Goal: Task Accomplishment & Management: Manage account settings

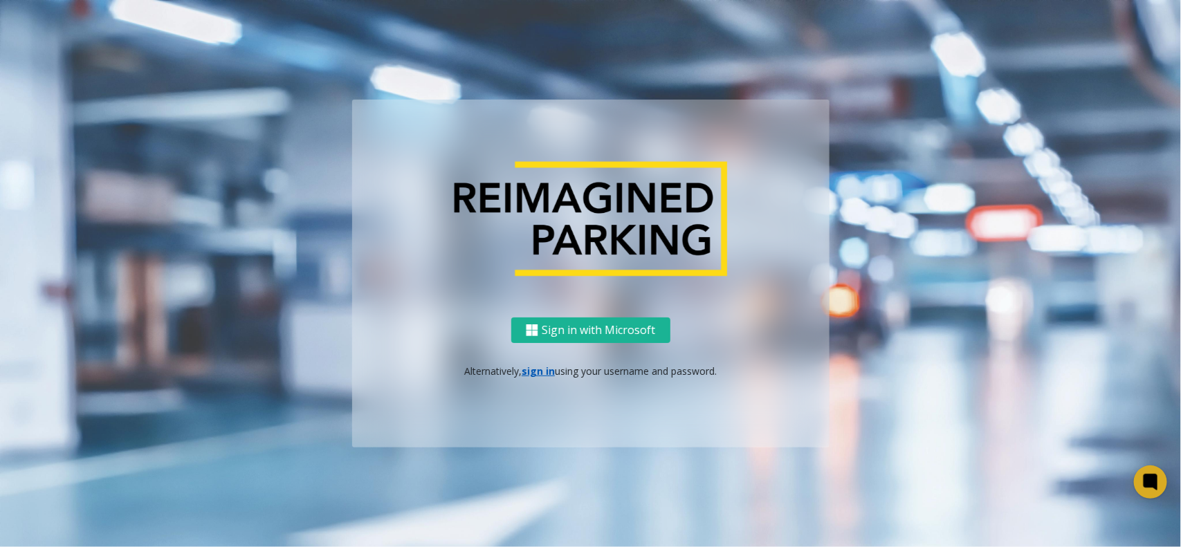
click at [530, 377] on p "Alternatively, sign in using your username and password." at bounding box center [591, 371] width 450 height 15
click at [543, 373] on link "sign in" at bounding box center [537, 370] width 33 height 13
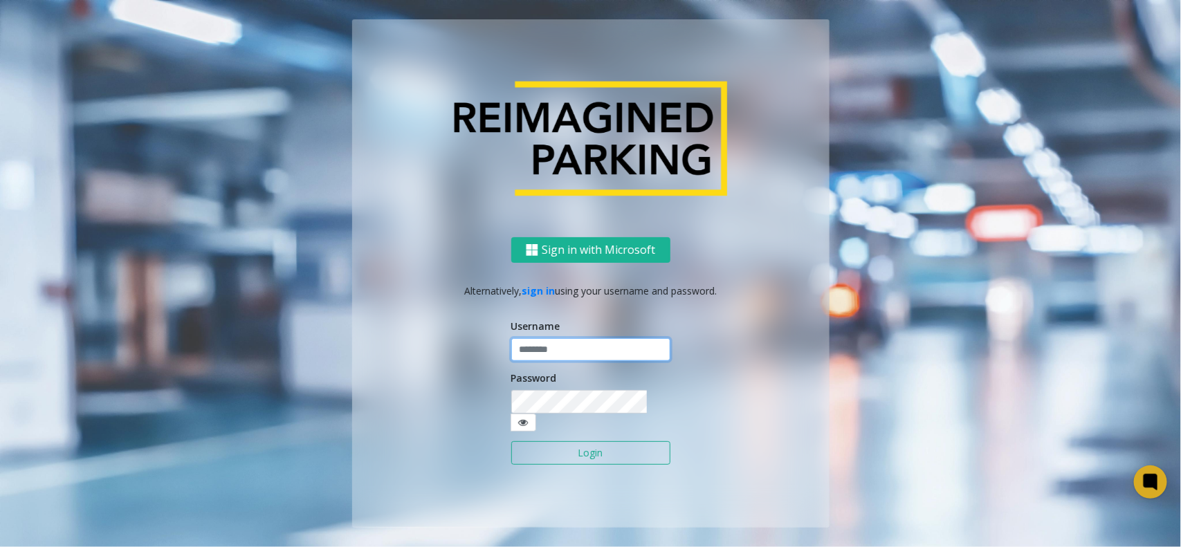
click at [572, 354] on input "text" at bounding box center [590, 350] width 159 height 24
type input "*******"
click at [606, 423] on form "Username ******* Password Login" at bounding box center [590, 399] width 159 height 160
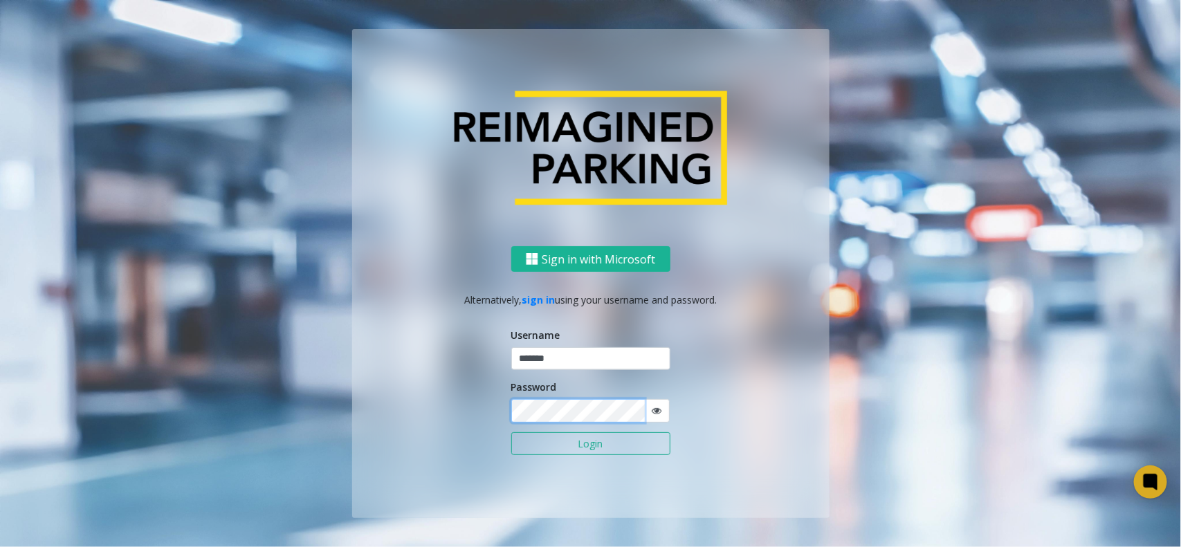
click at [511, 432] on button "Login" at bounding box center [590, 444] width 159 height 24
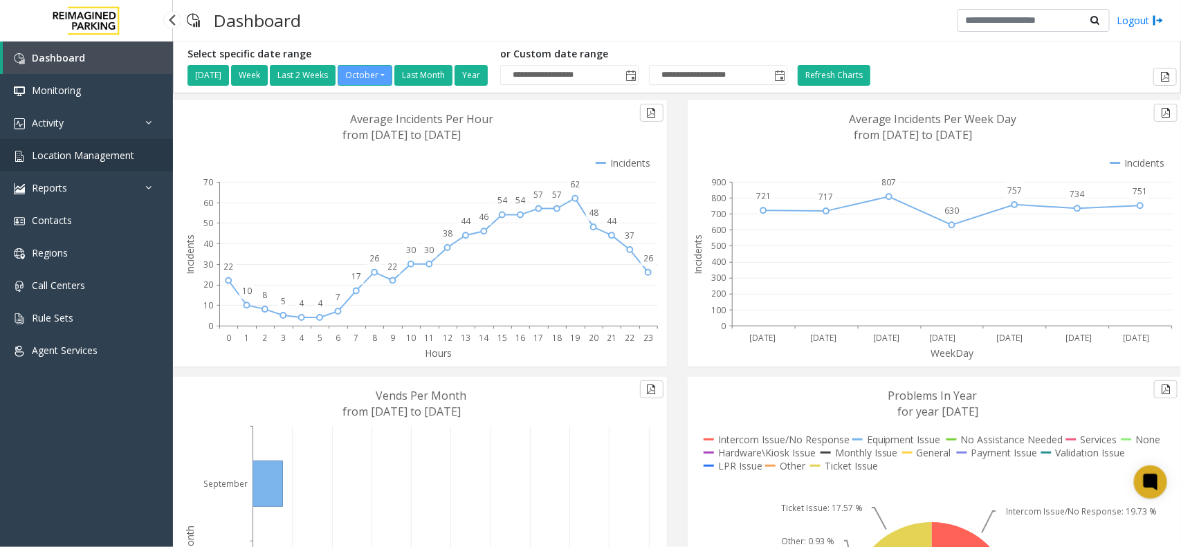
click at [85, 151] on span "Location Management" at bounding box center [83, 155] width 102 height 13
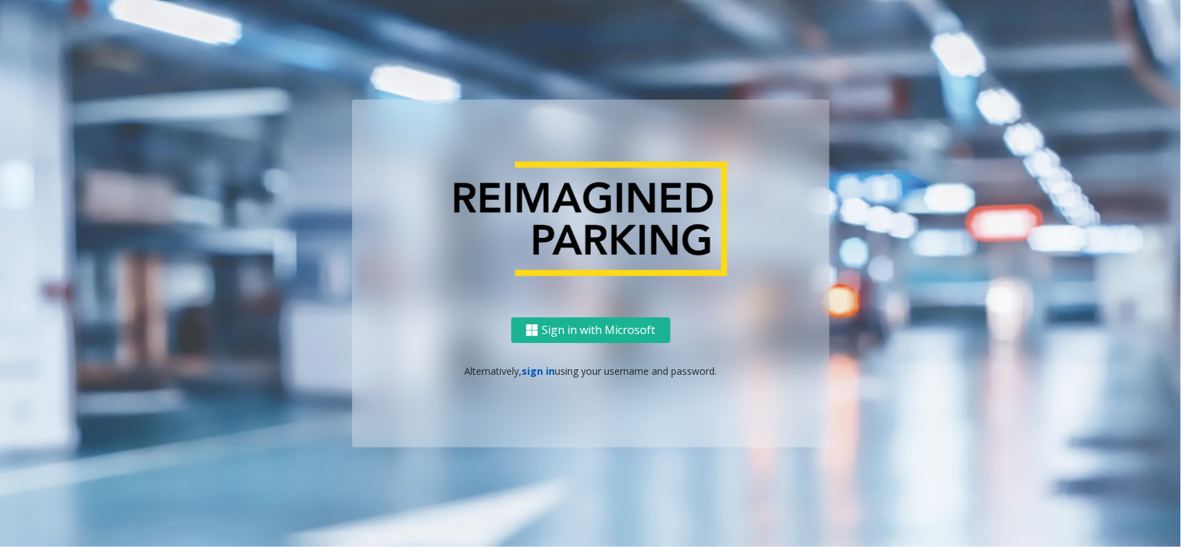
click at [526, 364] on link "sign in" at bounding box center [537, 370] width 33 height 13
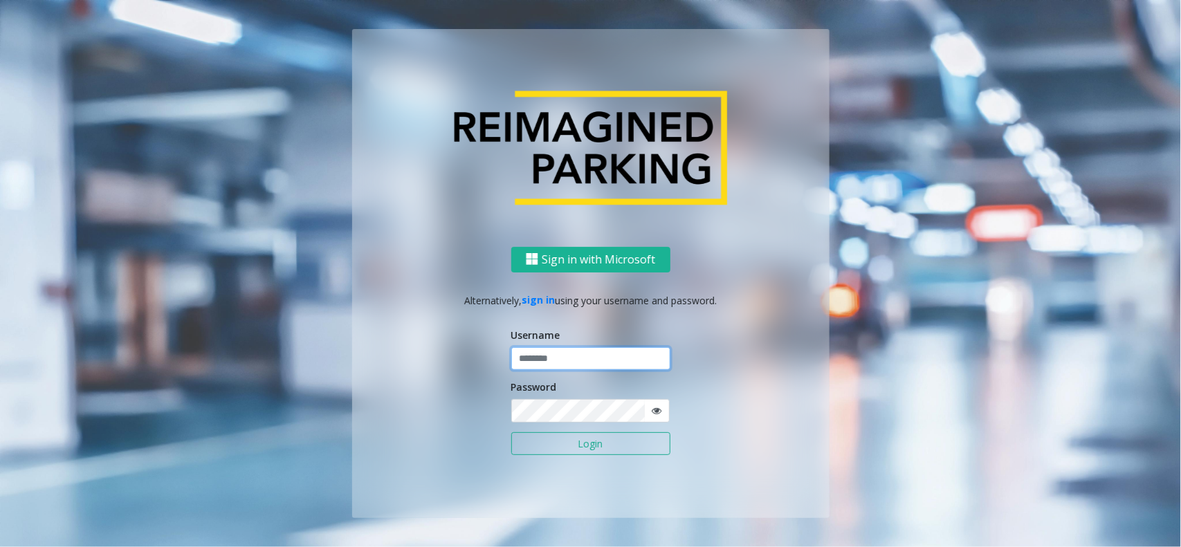
click at [544, 365] on input "text" at bounding box center [590, 359] width 159 height 24
type input "*******"
click at [511, 432] on button "Login" at bounding box center [590, 444] width 159 height 24
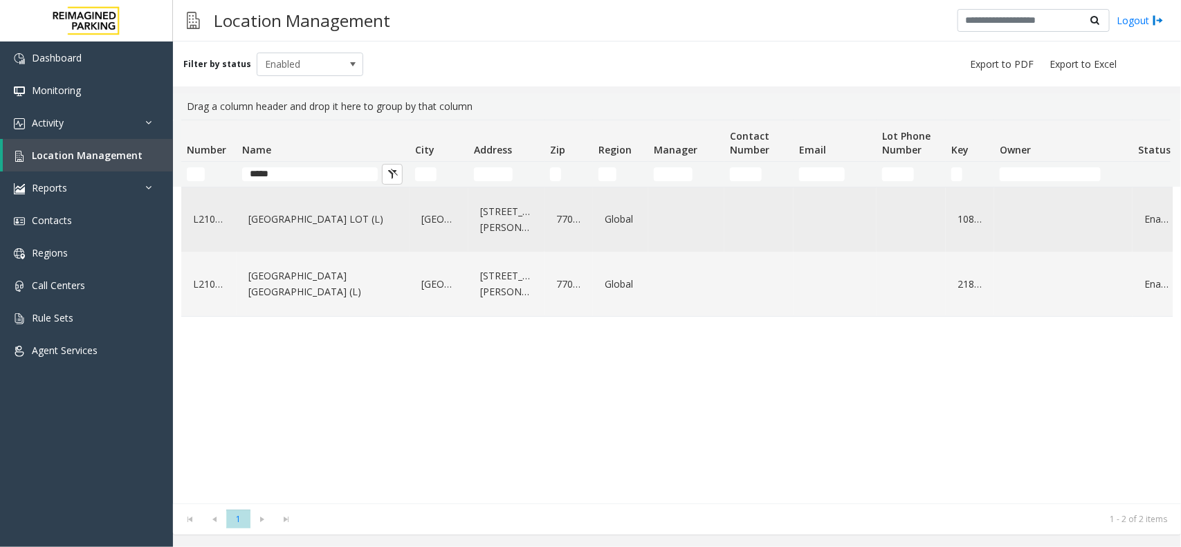
type input "*****"
click at [338, 211] on link "[GEOGRAPHIC_DATA] LOT (L)" at bounding box center [323, 219] width 156 height 22
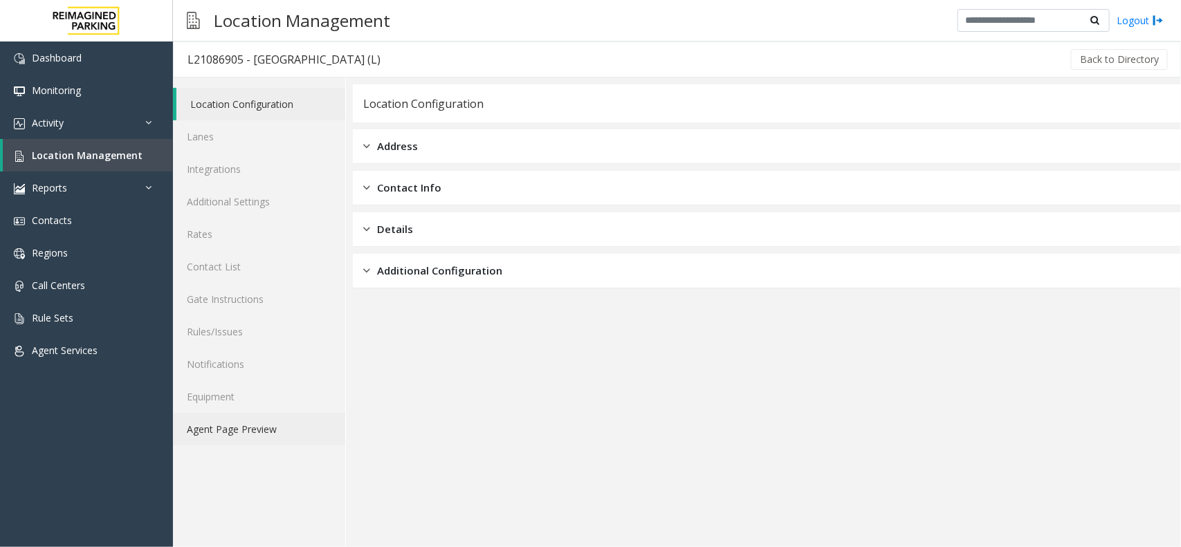
click at [241, 432] on link "Agent Page Preview" at bounding box center [259, 429] width 172 height 33
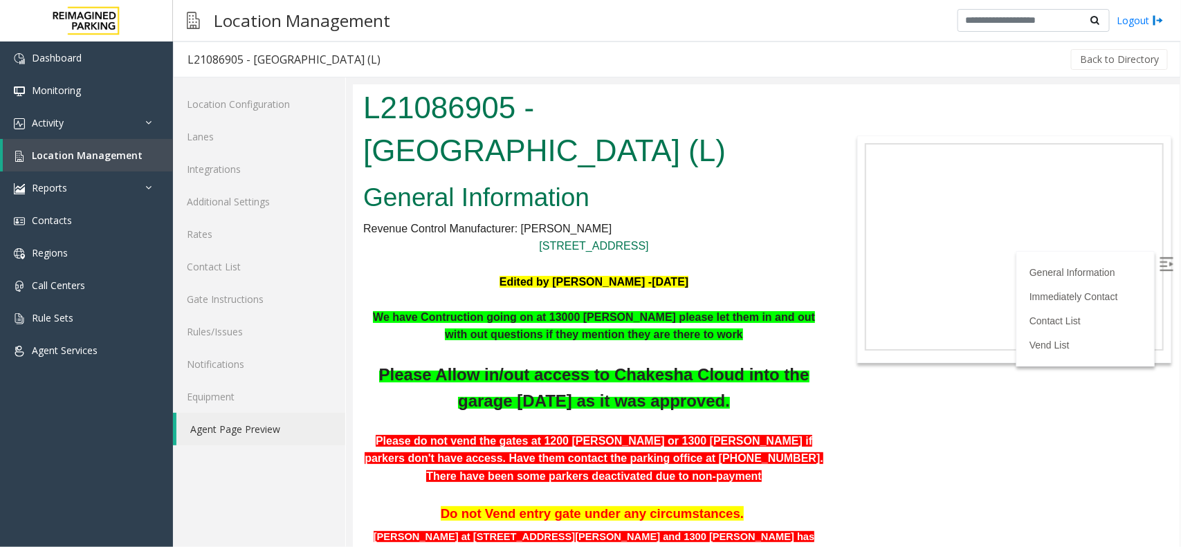
drag, startPoint x: 1151, startPoint y: 265, endPoint x: 1145, endPoint y: 268, distance: 7.1
click at [1158, 265] on img at bounding box center [1165, 264] width 14 height 14
click at [73, 161] on link "Location Management" at bounding box center [88, 155] width 170 height 33
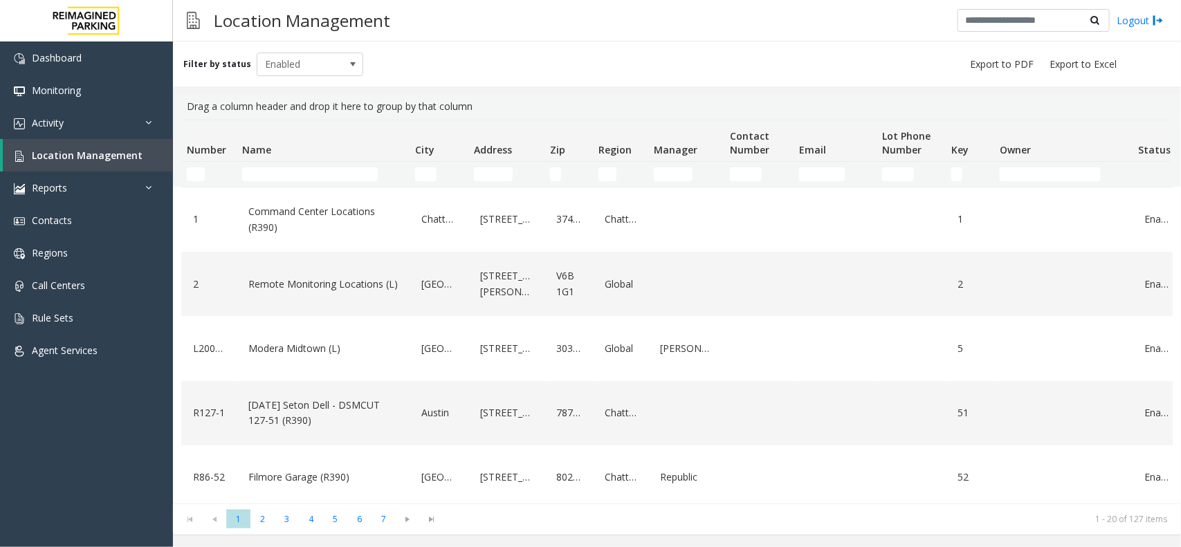
click at [299, 178] on input "Name Filter" at bounding box center [310, 174] width 136 height 14
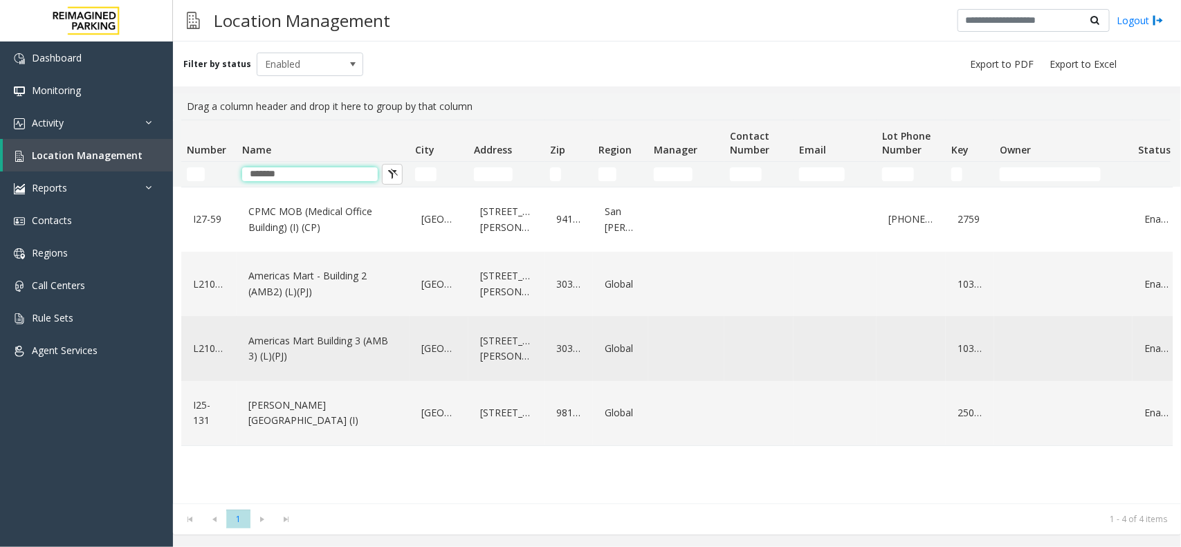
type input "*******"
click at [333, 346] on link "Americas Mart Building 3 (AMB 3) (L)(PJ)" at bounding box center [323, 349] width 156 height 38
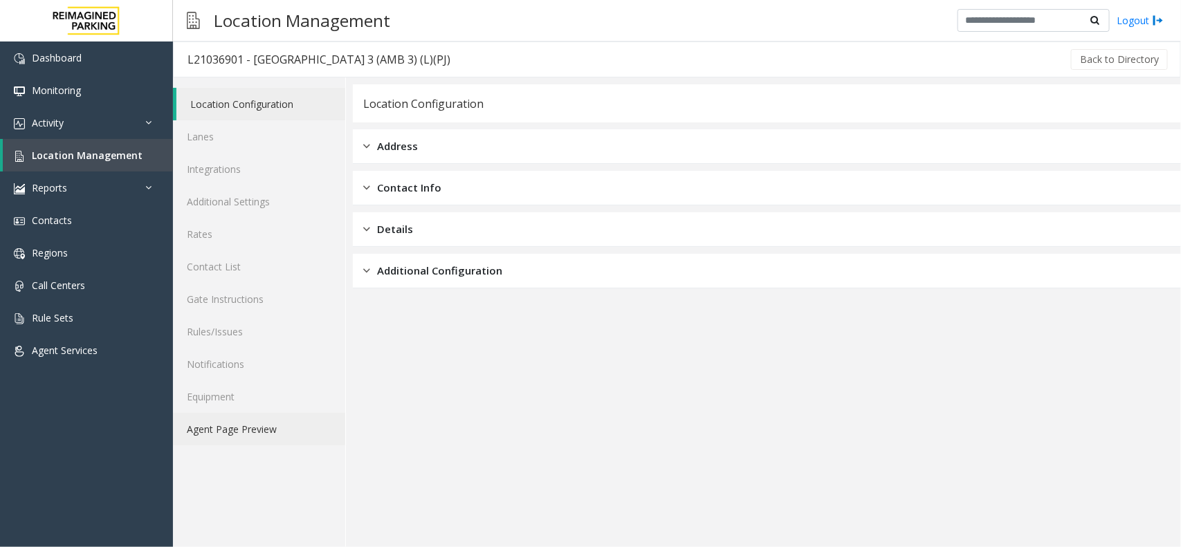
click at [268, 417] on link "Agent Page Preview" at bounding box center [259, 429] width 172 height 33
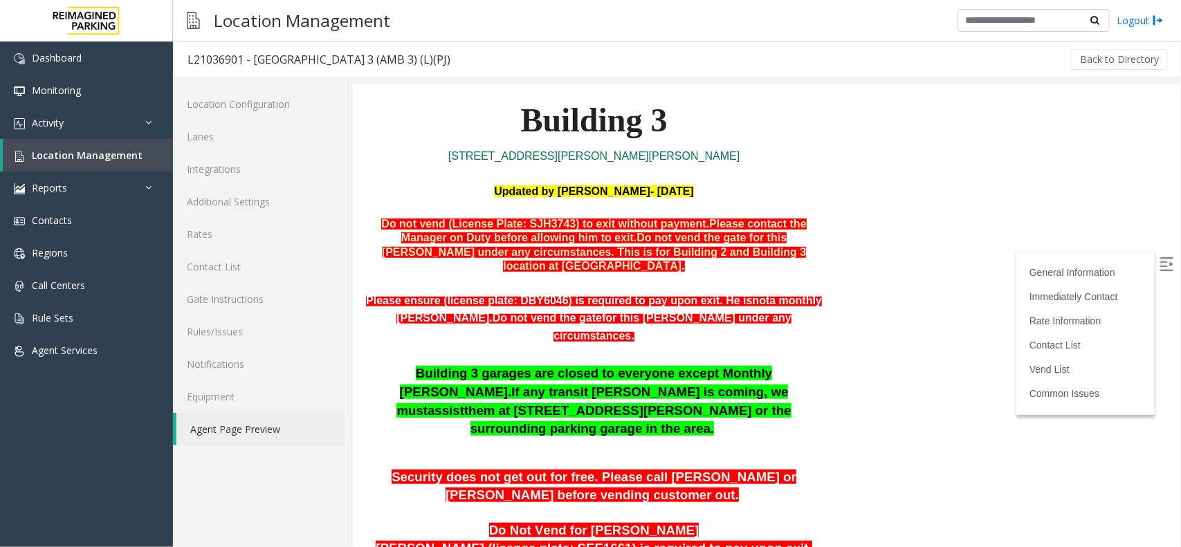
scroll to position [346, 0]
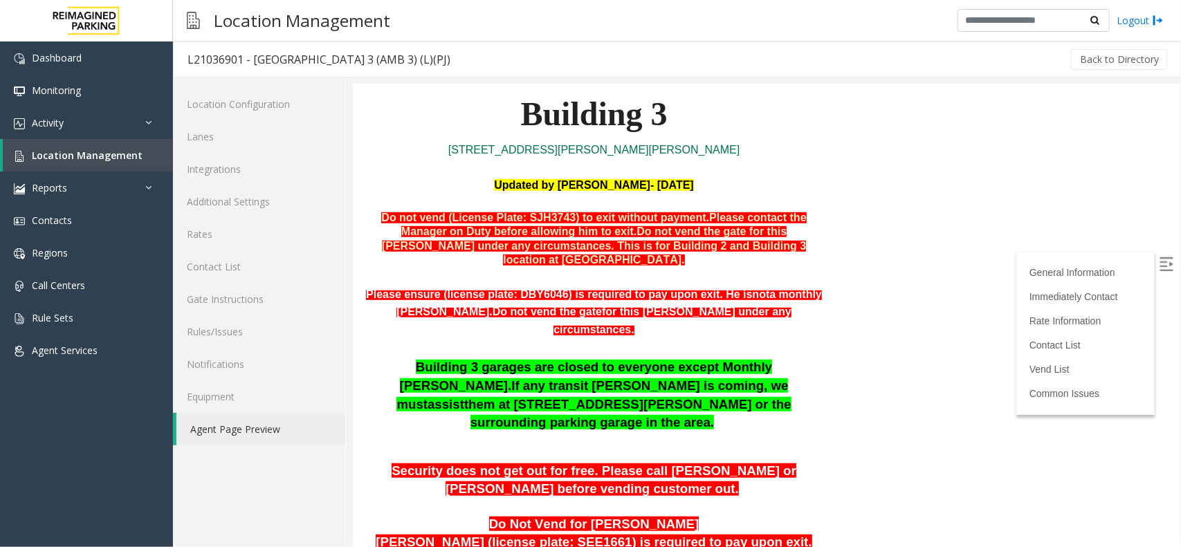
click at [1158, 257] on img at bounding box center [1165, 264] width 14 height 14
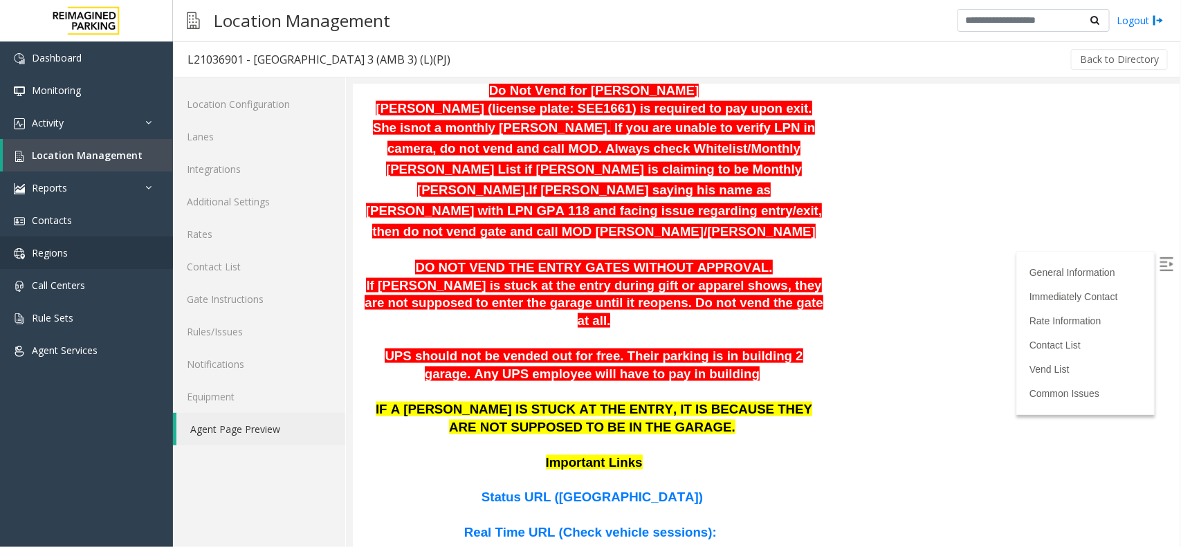
scroll to position [778, 0]
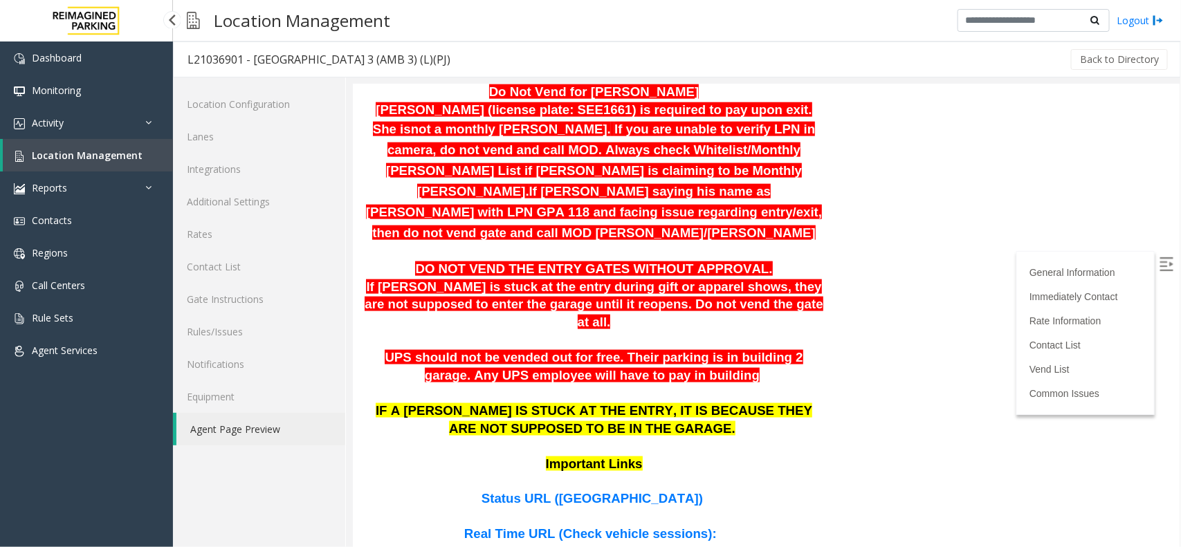
click at [88, 151] on span "Location Management" at bounding box center [87, 155] width 111 height 13
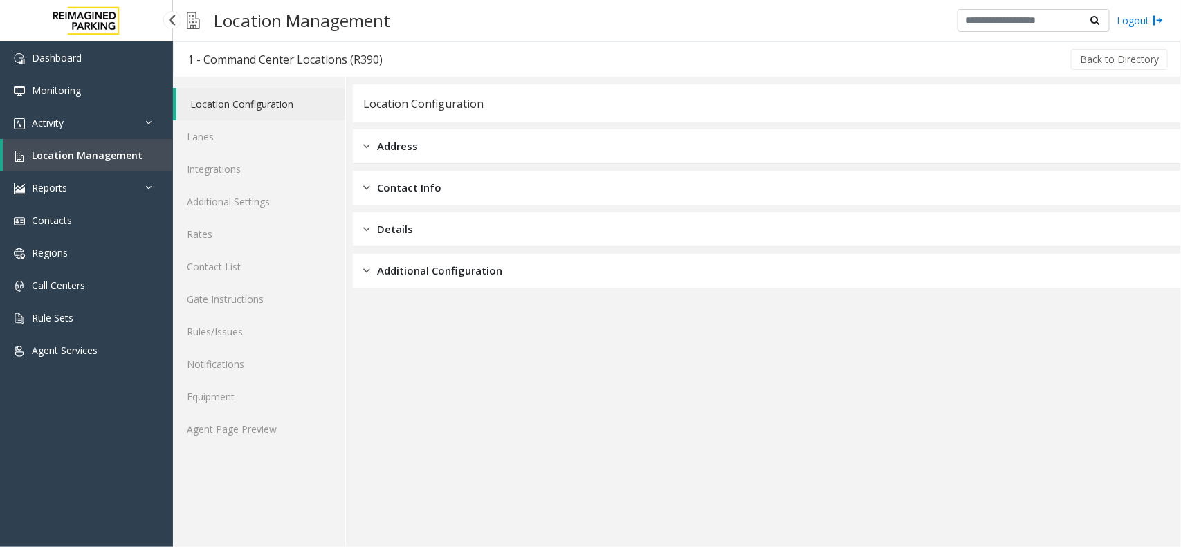
click at [71, 149] on span "Location Management" at bounding box center [87, 155] width 111 height 13
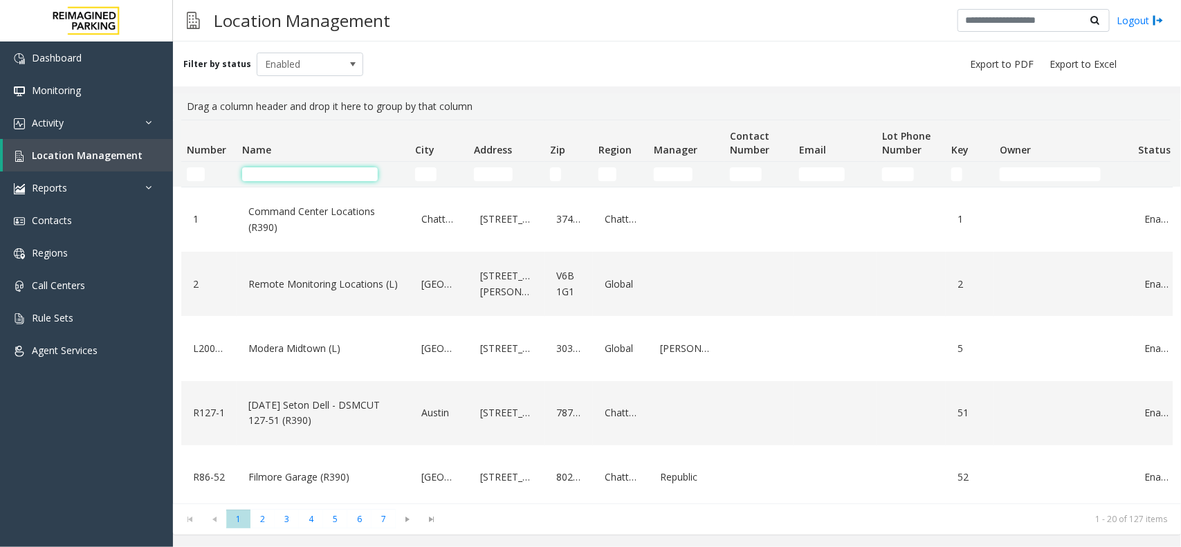
click at [302, 171] on input "Name Filter" at bounding box center [310, 174] width 136 height 14
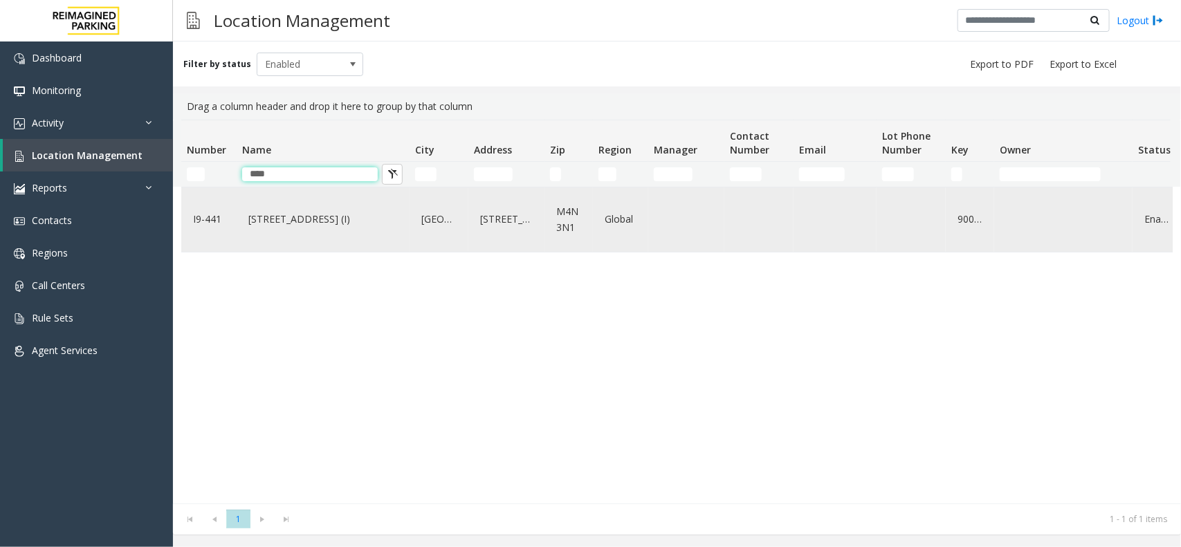
type input "****"
click at [306, 214] on link "[STREET_ADDRESS] (I)" at bounding box center [323, 219] width 156 height 22
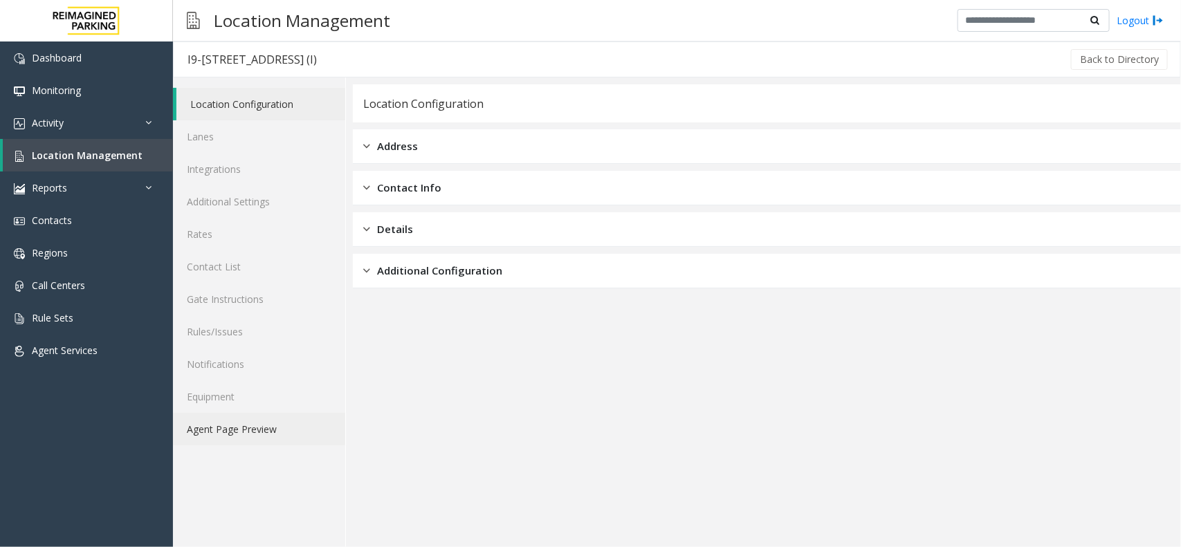
click at [229, 430] on link "Agent Page Preview" at bounding box center [259, 429] width 172 height 33
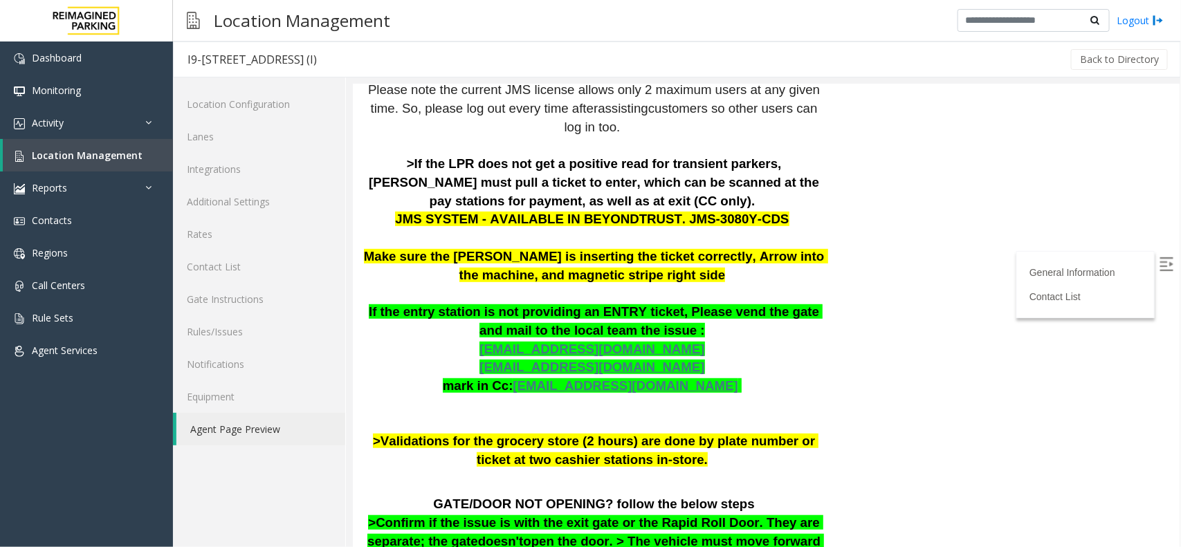
scroll to position [259, 0]
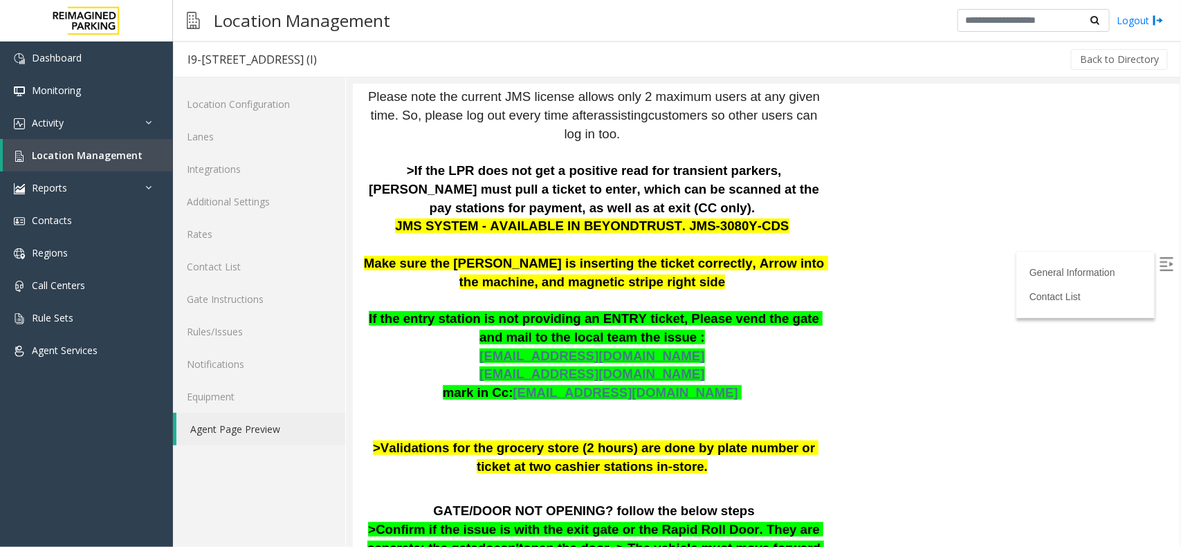
click at [779, 350] on p "The login credentials for the JMS system at Lot 441 are as follows: Username: R…" at bounding box center [592, 235] width 461 height 481
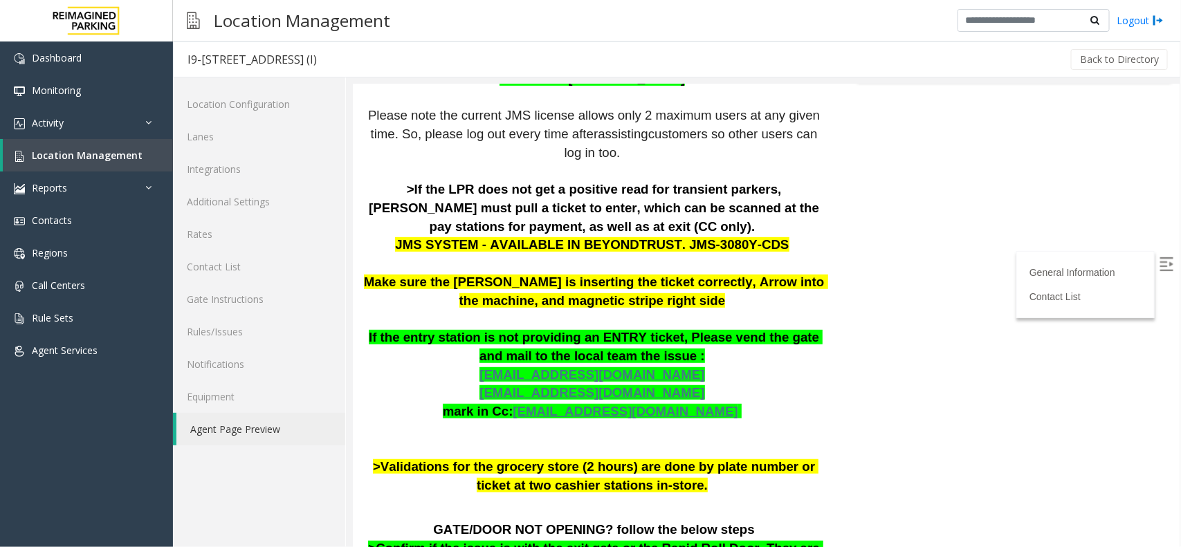
scroll to position [95, 0]
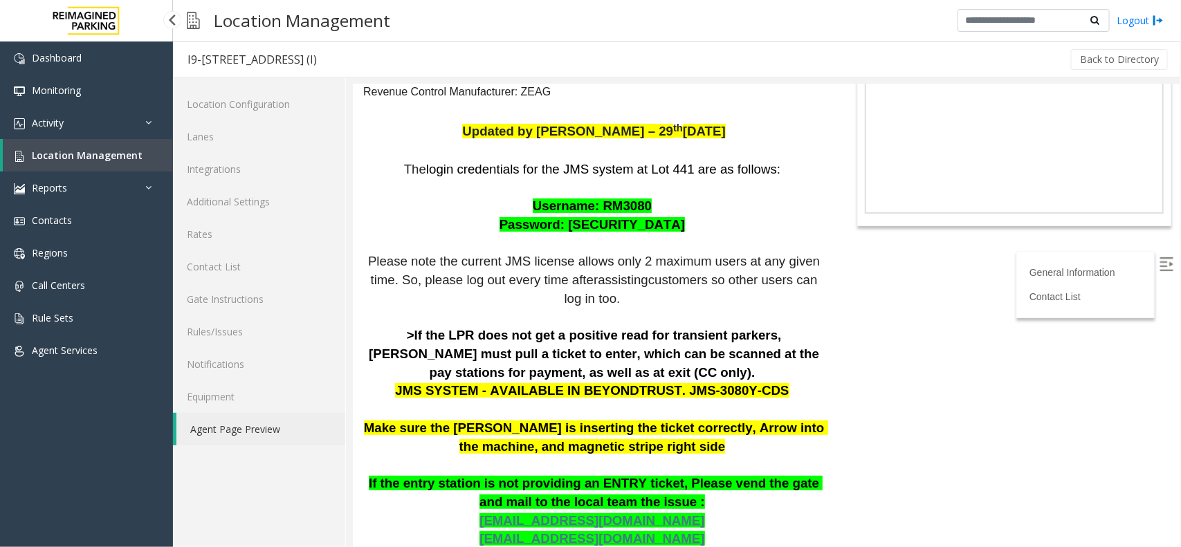
click at [122, 143] on link "Location Management" at bounding box center [88, 155] width 170 height 33
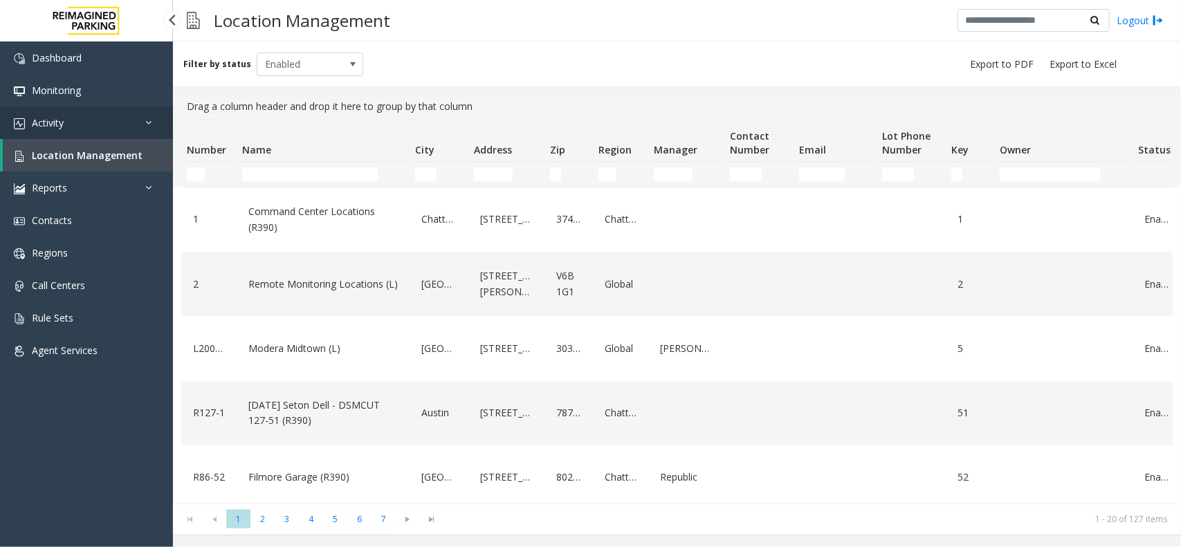
click at [55, 122] on span "Activity" at bounding box center [48, 122] width 32 height 13
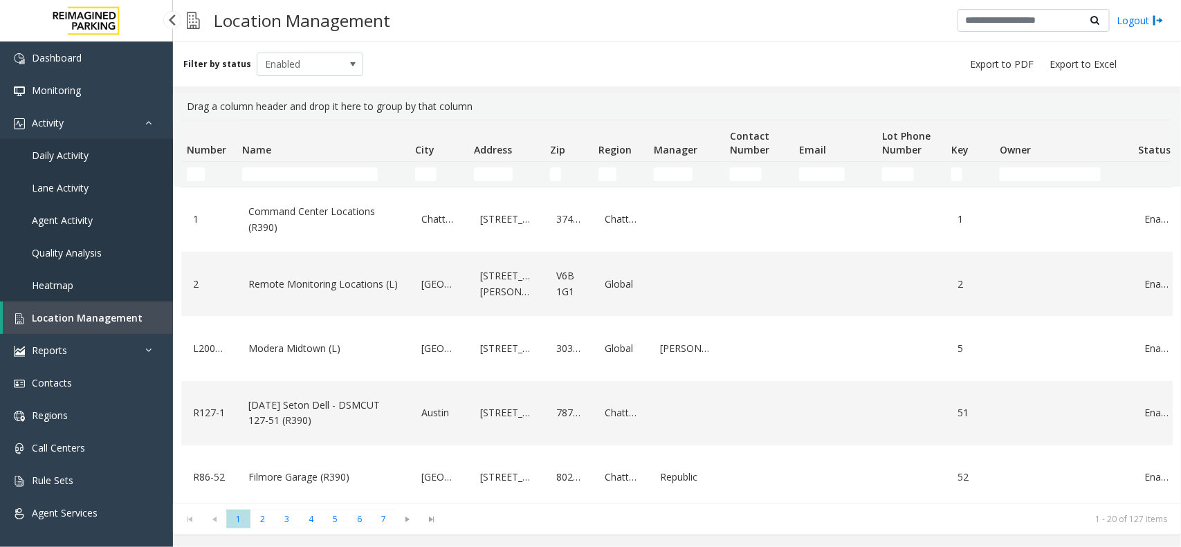
click at [86, 149] on span "Daily Activity" at bounding box center [60, 155] width 57 height 13
click at [87, 149] on span "Daily Activity" at bounding box center [60, 155] width 57 height 13
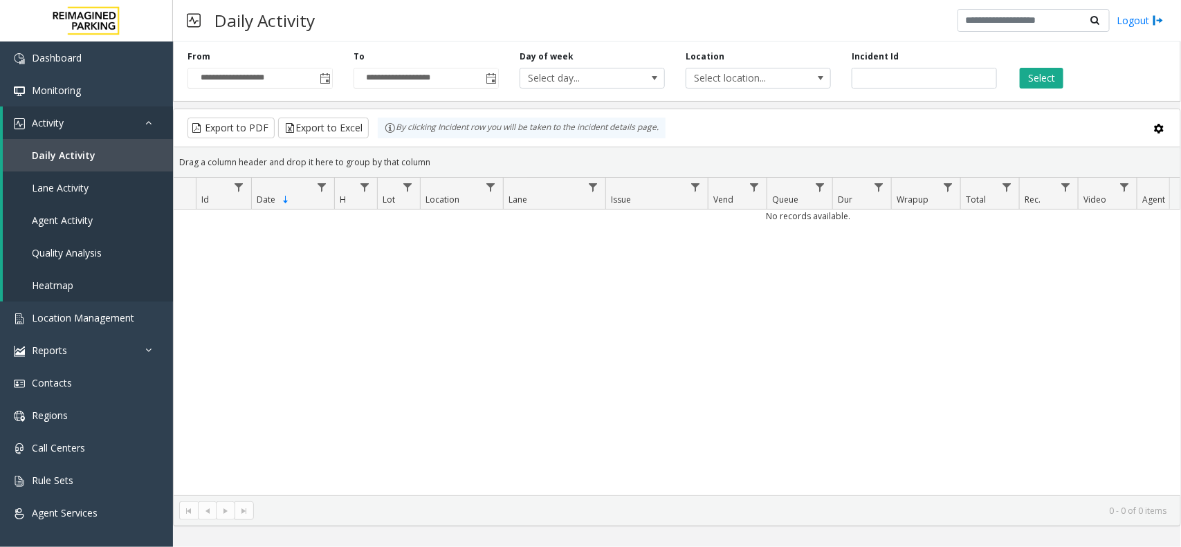
click at [509, 277] on div "No records available." at bounding box center [677, 353] width 1006 height 286
click at [320, 74] on span "Toggle popup" at bounding box center [325, 78] width 11 height 11
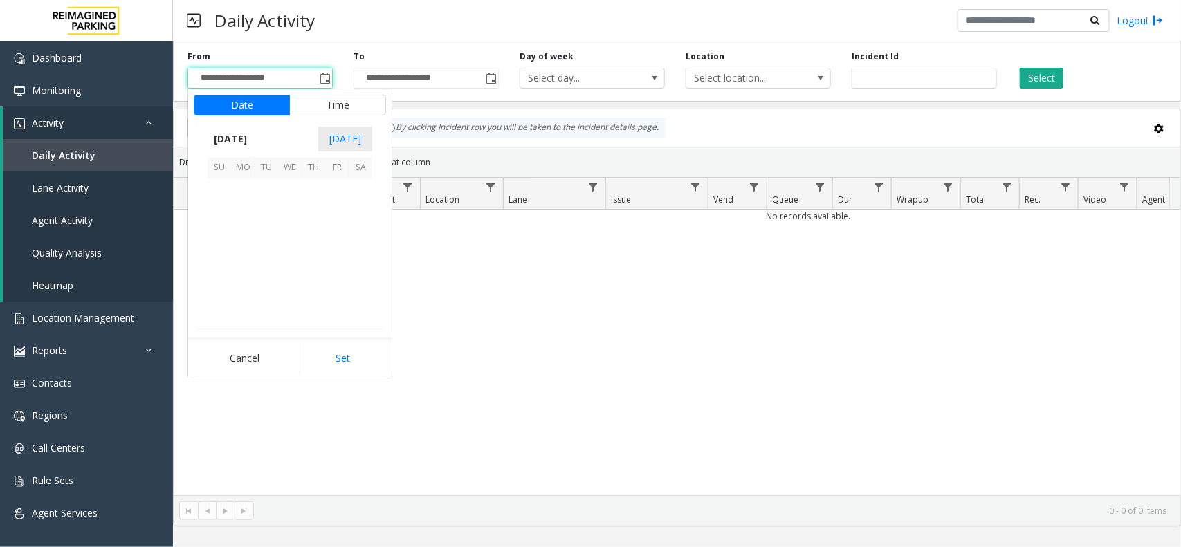
scroll to position [248279, 0]
click at [296, 240] on span "15" at bounding box center [290, 238] width 24 height 24
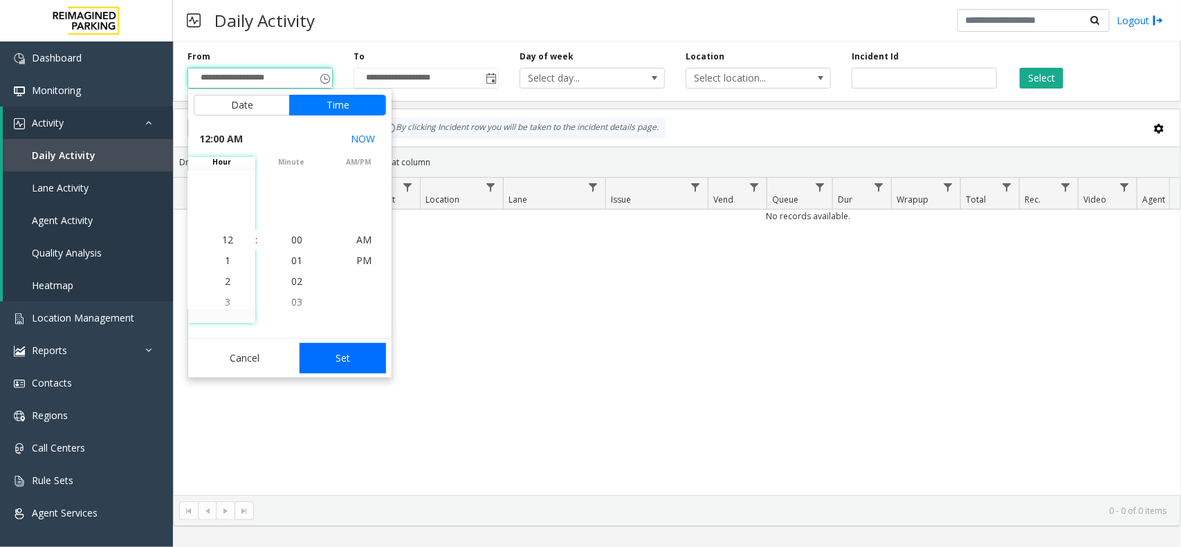
click at [342, 358] on button "Set" at bounding box center [342, 358] width 87 height 30
type input "**********"
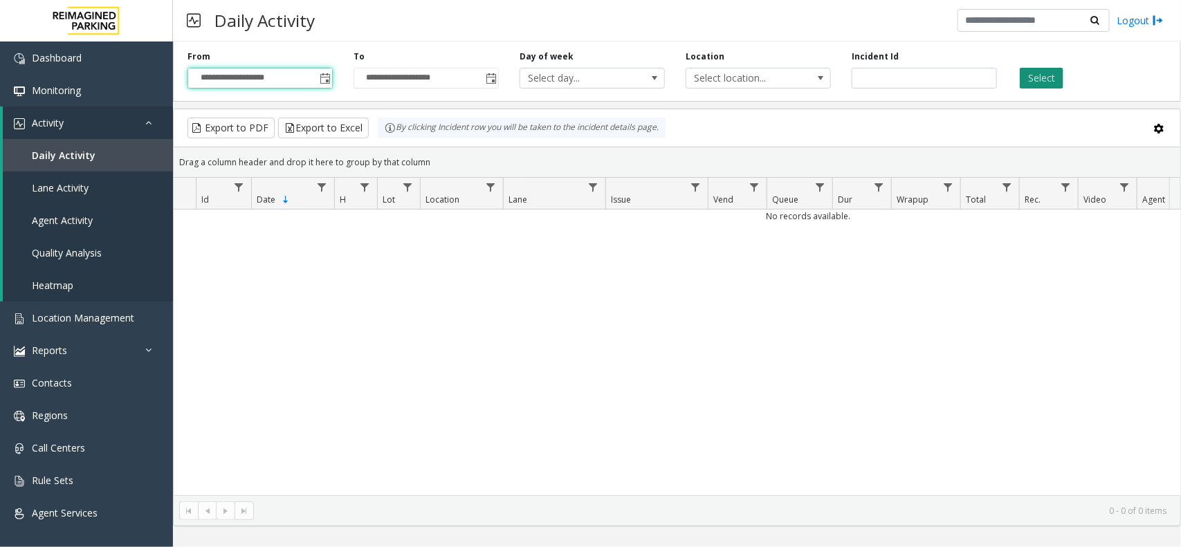
click at [1036, 83] on button "Select" at bounding box center [1041, 78] width 44 height 21
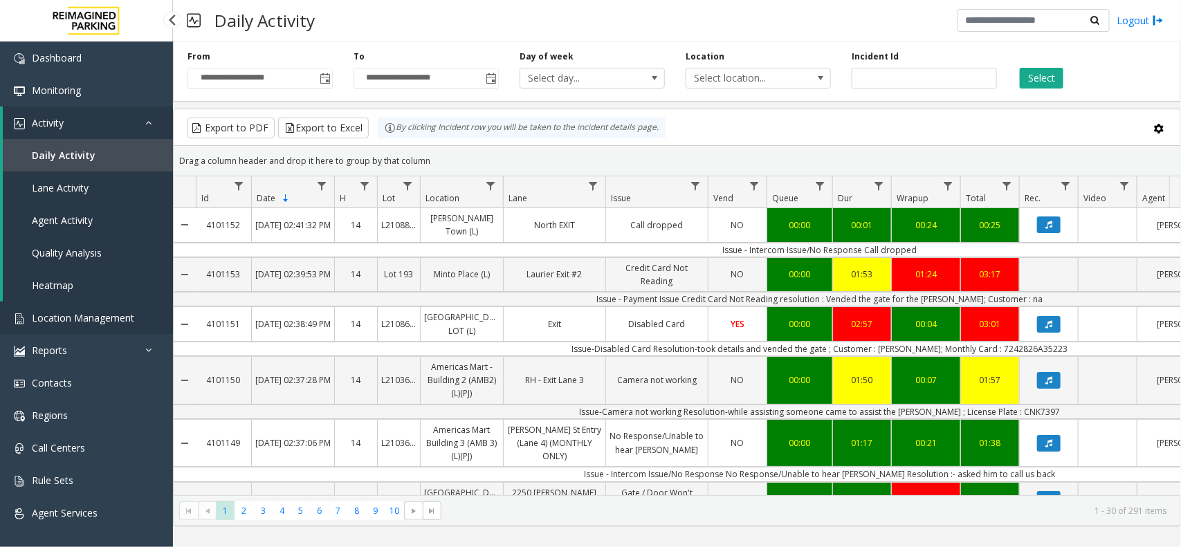
click at [131, 311] on span "Location Management" at bounding box center [83, 317] width 102 height 13
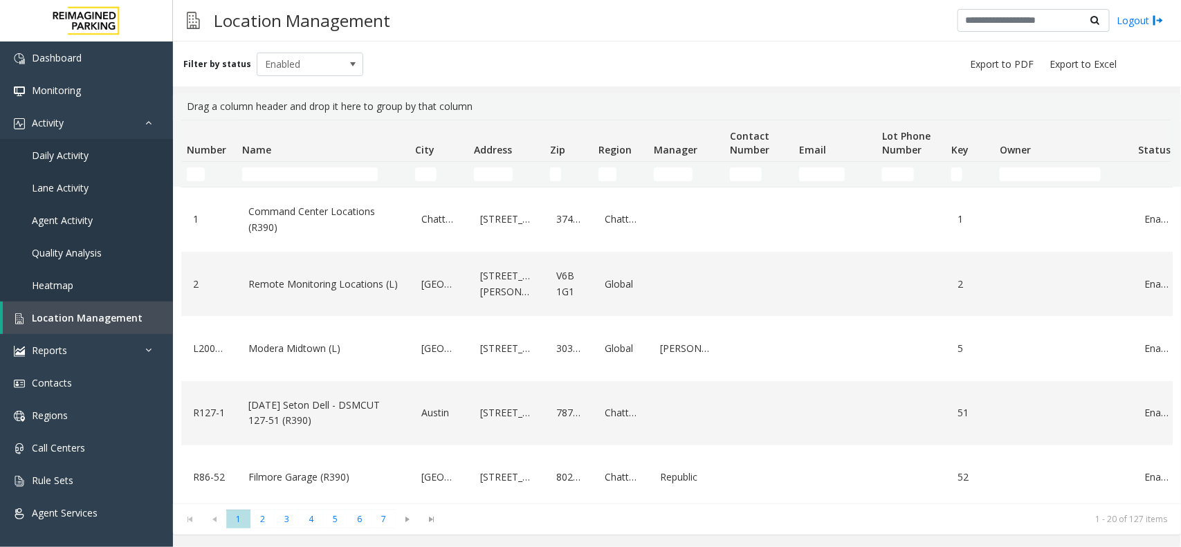
click at [253, 182] on td "Name Filter" at bounding box center [323, 174] width 173 height 25
click at [270, 174] on input "Name Filter" at bounding box center [310, 174] width 136 height 14
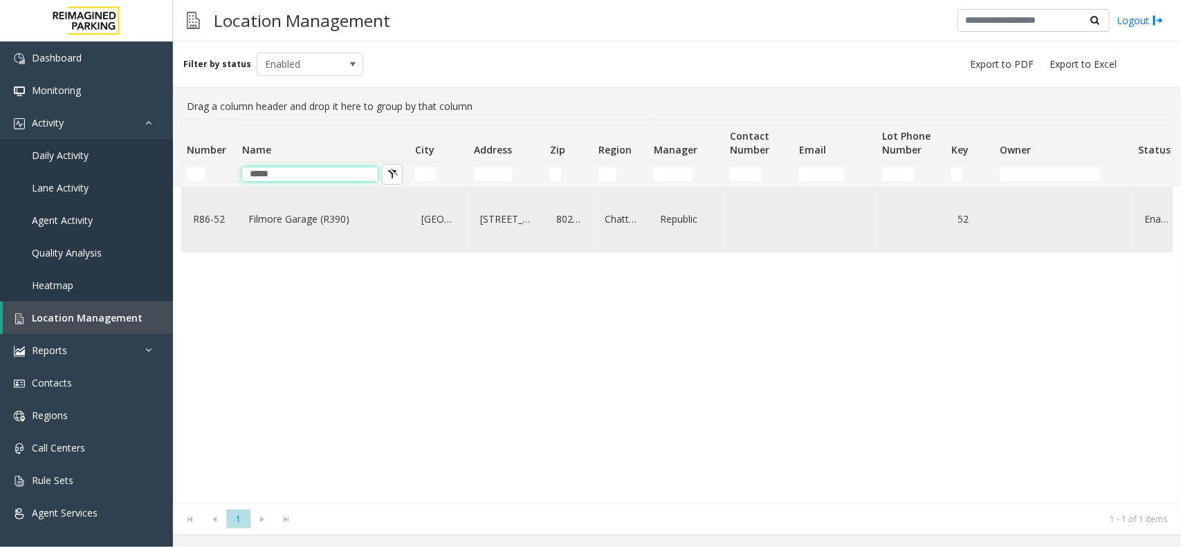
type input "*****"
click at [338, 230] on link "Filmore Garage (R390)" at bounding box center [323, 219] width 156 height 22
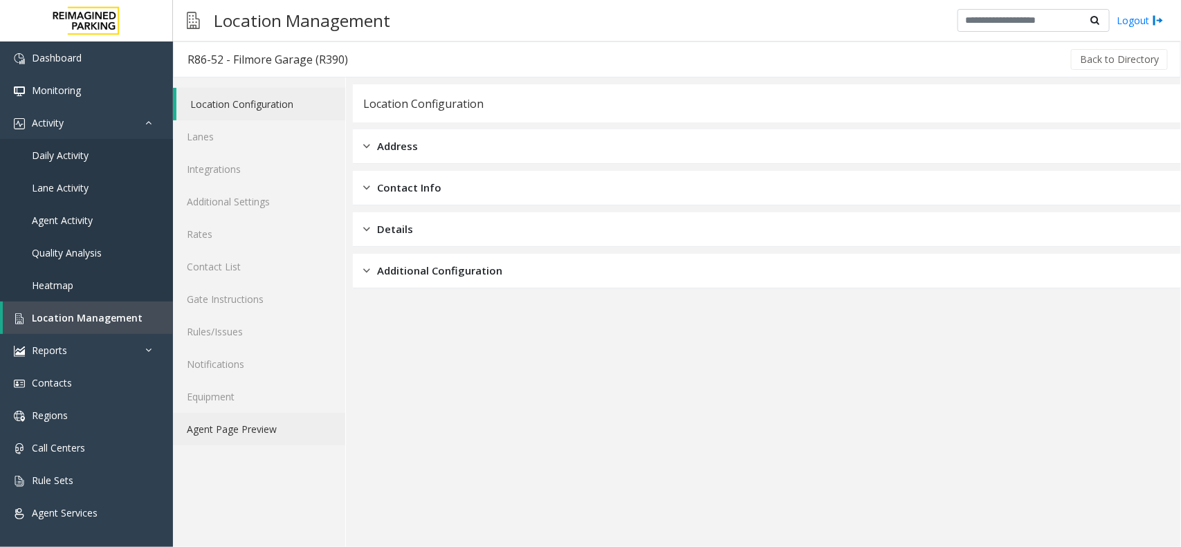
click at [290, 434] on link "Agent Page Preview" at bounding box center [259, 429] width 172 height 33
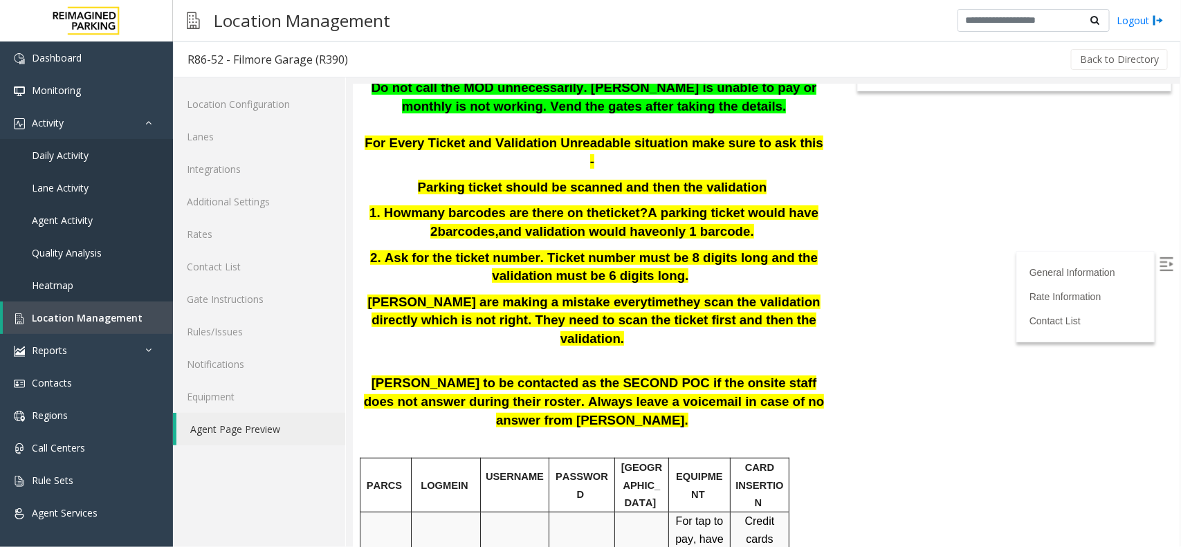
scroll to position [259, 0]
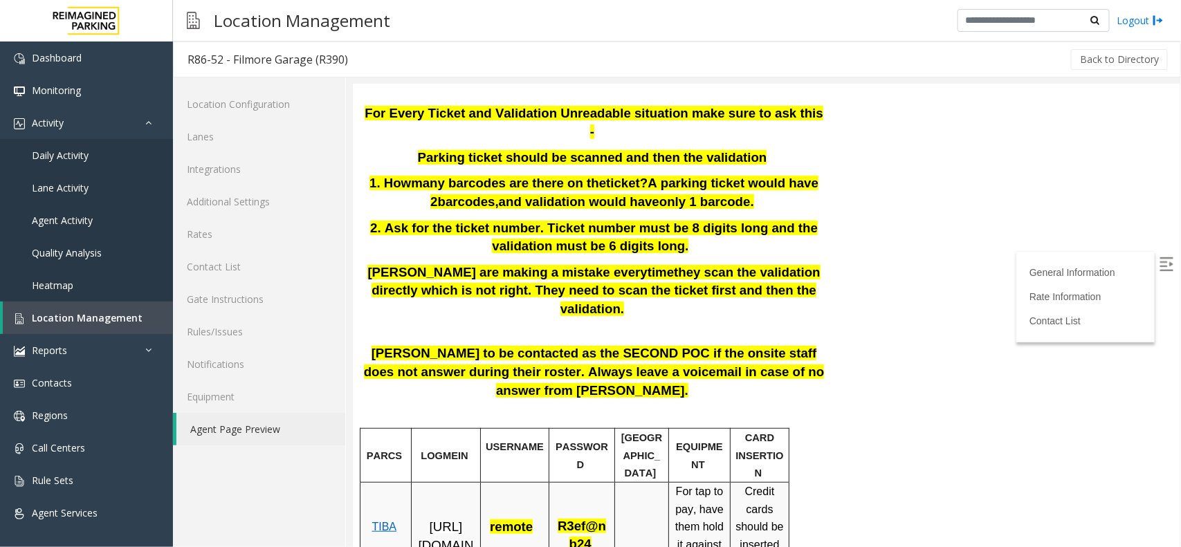
click at [885, 116] on body "R86-52 - Filmore Garage (R390) General Information Updated by [PERSON_NAME] - […" at bounding box center [765, 55] width 826 height 463
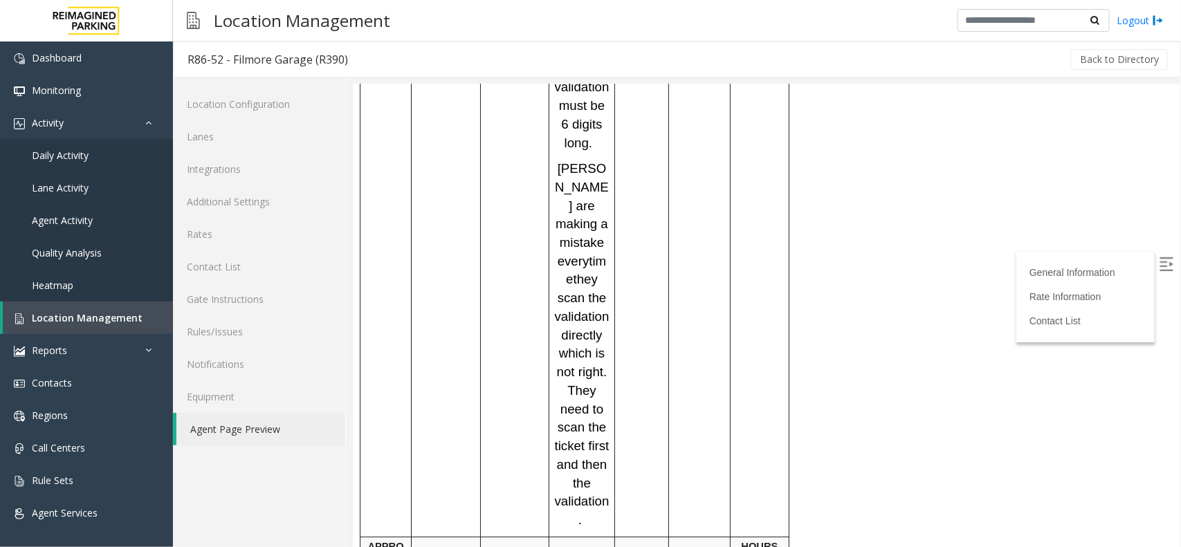
scroll to position [2493, 0]
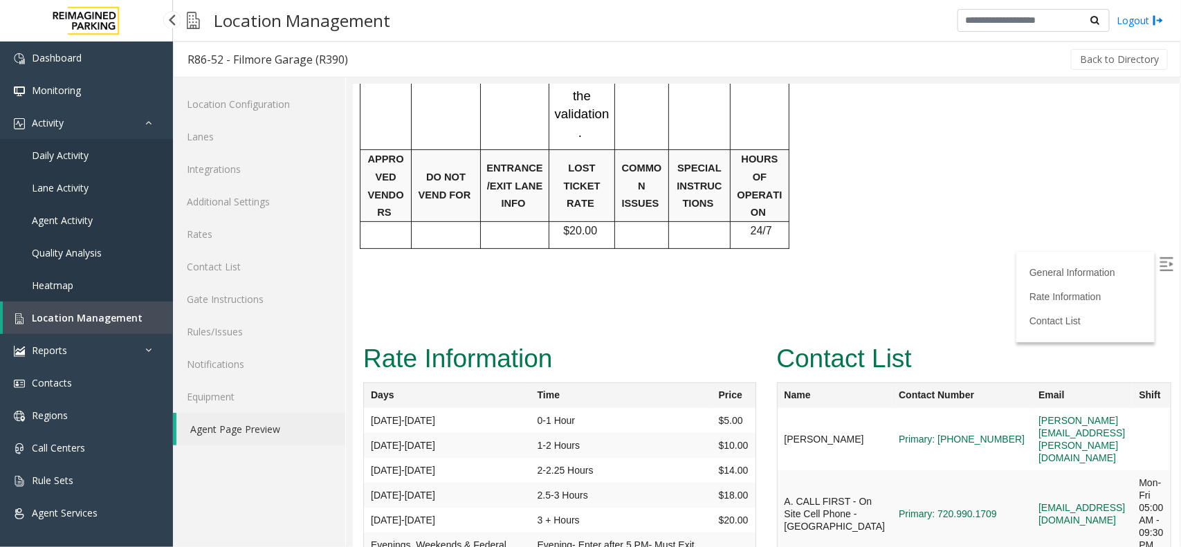
click at [75, 315] on span "Location Management" at bounding box center [87, 317] width 111 height 13
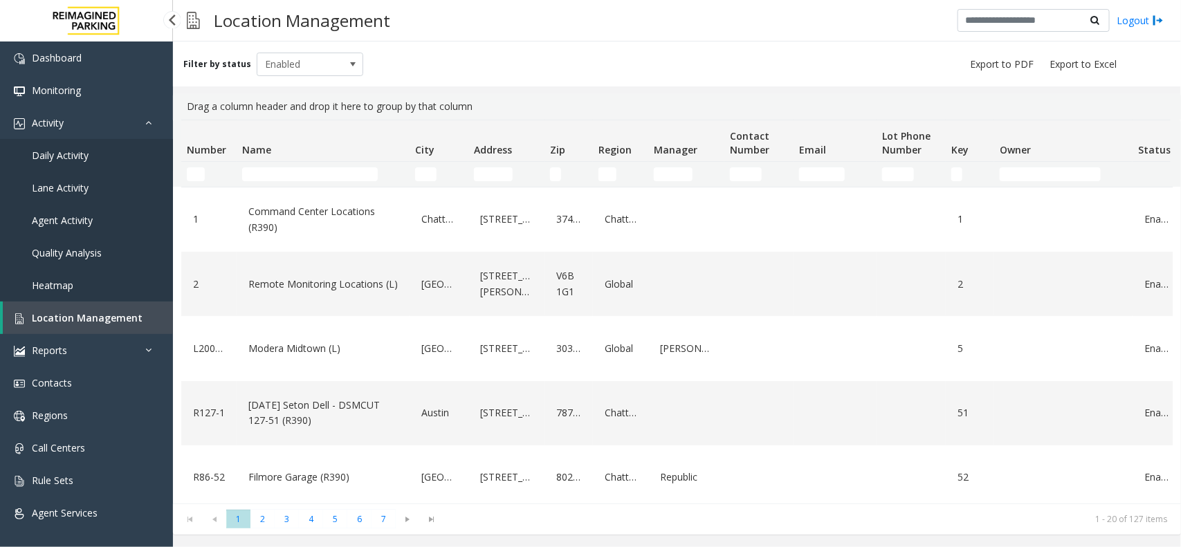
click at [94, 164] on link "Daily Activity" at bounding box center [86, 155] width 173 height 33
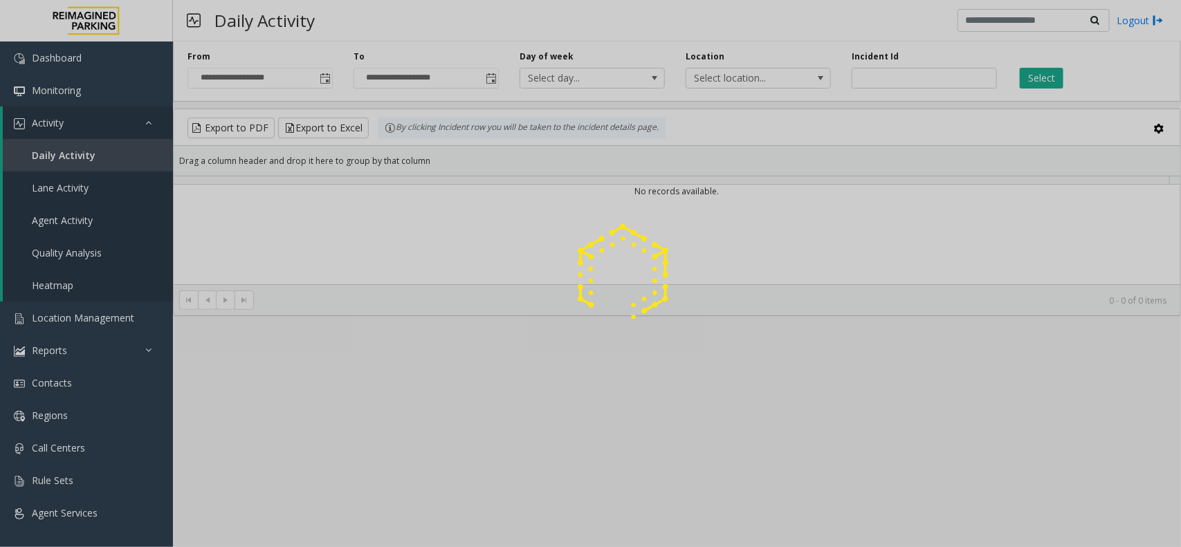
click at [94, 164] on div at bounding box center [590, 273] width 1181 height 547
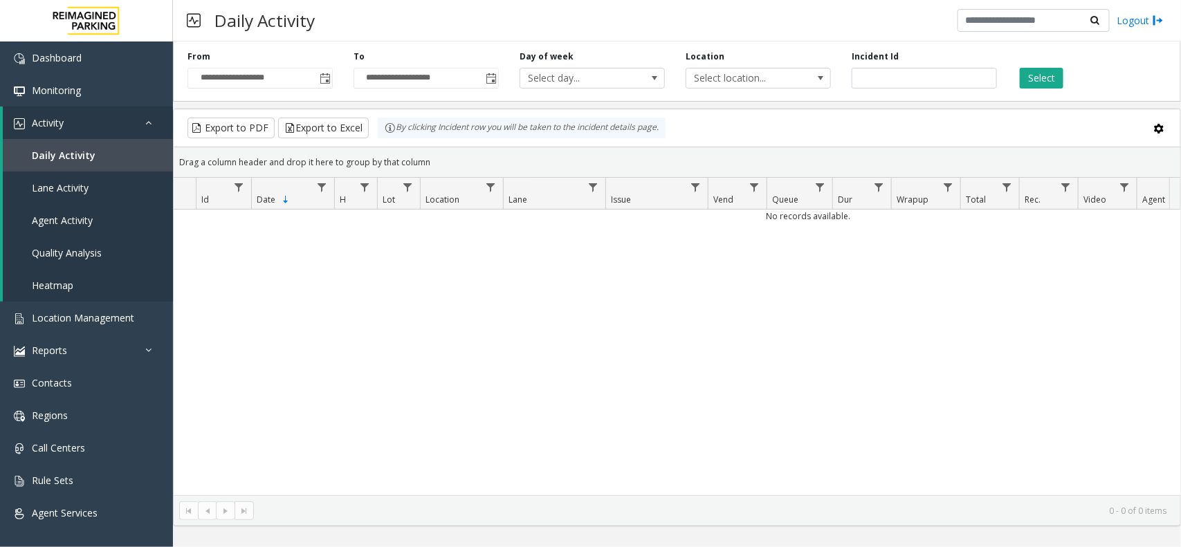
click at [329, 91] on div "**********" at bounding box center [677, 69] width 1008 height 66
click at [326, 84] on span "Toggle popup" at bounding box center [325, 78] width 11 height 11
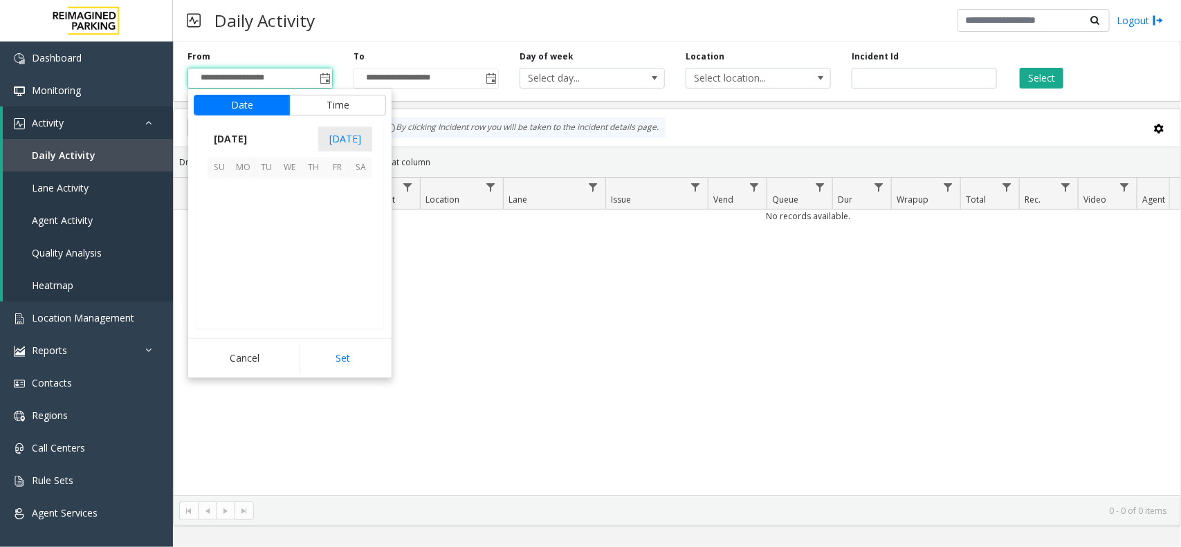
scroll to position [248279, 0]
click at [288, 229] on span "15" at bounding box center [290, 238] width 24 height 24
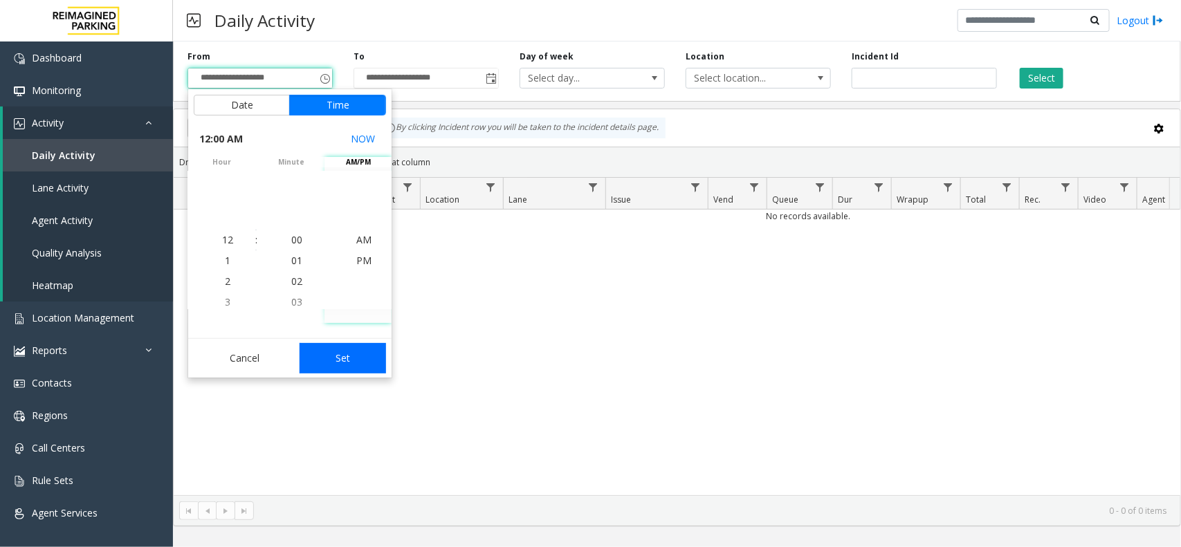
click at [358, 363] on button "Set" at bounding box center [342, 358] width 87 height 30
type input "**********"
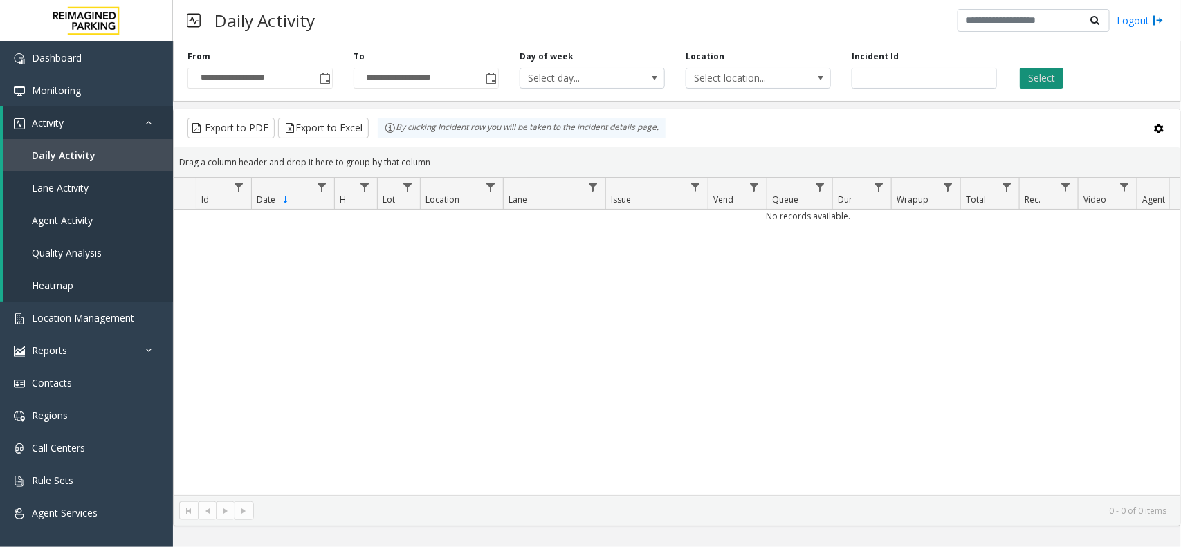
click at [1039, 77] on button "Select" at bounding box center [1041, 78] width 44 height 21
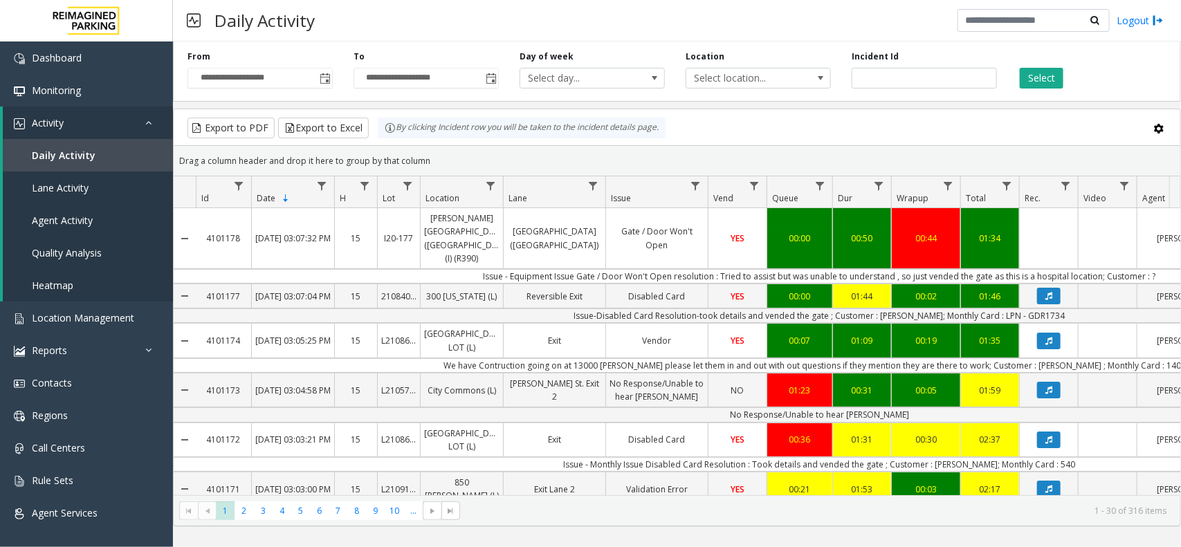
drag, startPoint x: 740, startPoint y: 495, endPoint x: 869, endPoint y: 492, distance: 129.4
click at [869, 492] on kendo-grid "Export to PDF Export to Excel By clicking Incident row you will be taken to the…" at bounding box center [677, 318] width 1008 height 418
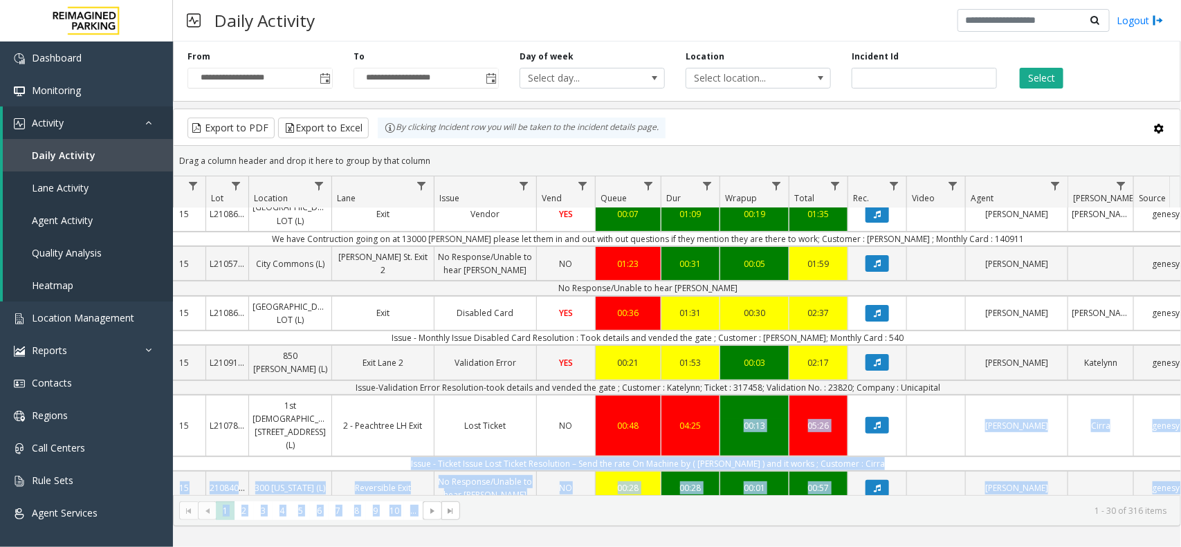
scroll to position [0, 249]
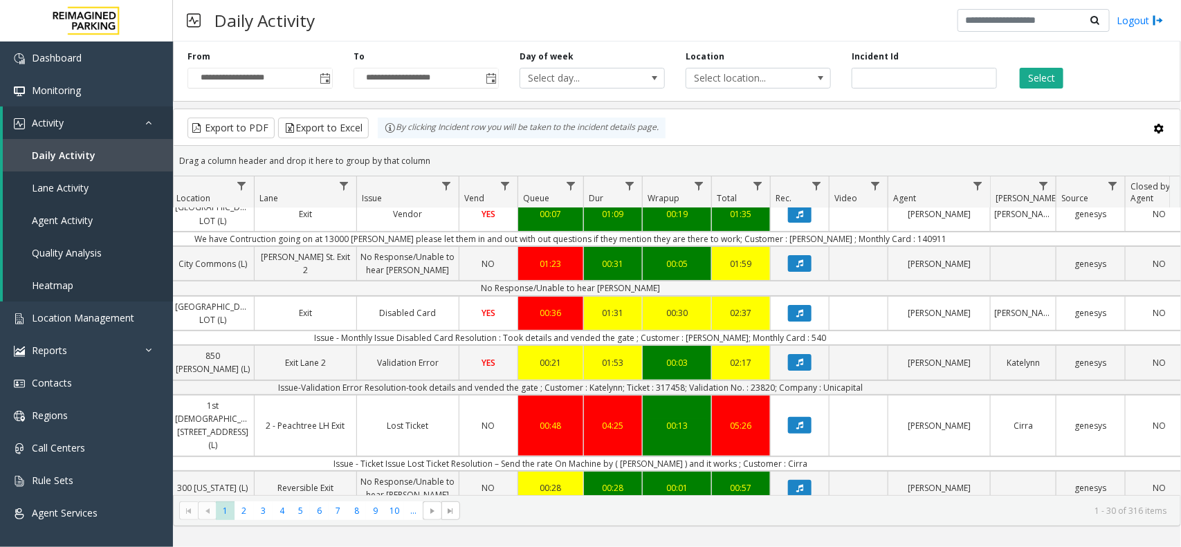
click at [1010, 295] on td "No Response/Unable to hear [PERSON_NAME]" at bounding box center [570, 288] width 1247 height 15
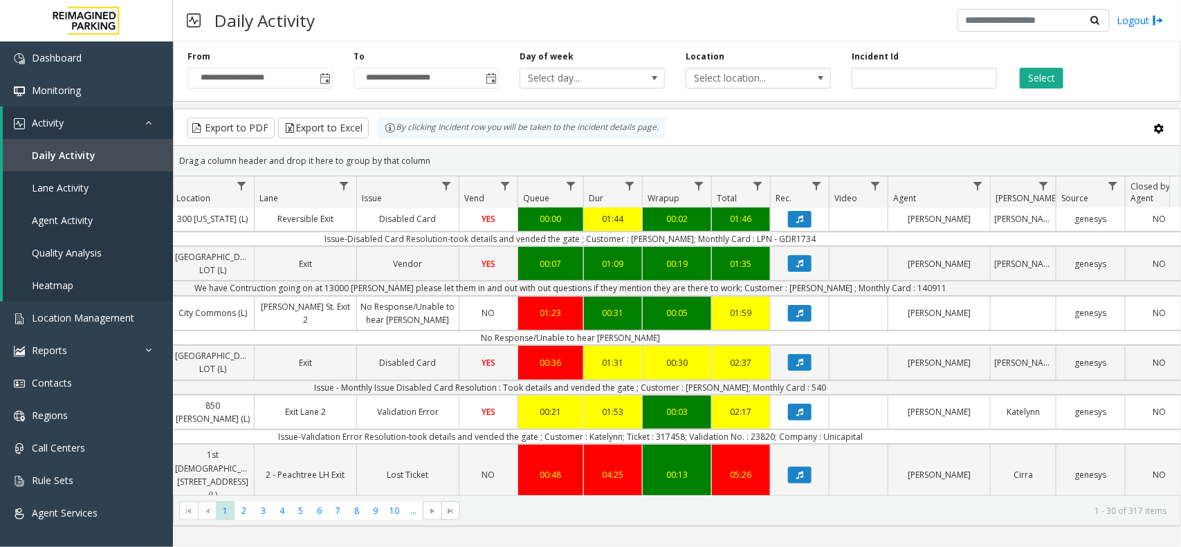
drag, startPoint x: 1180, startPoint y: 260, endPoint x: 1180, endPoint y: 268, distance: 8.3
click at [1180, 268] on kendo-grid "Export to PDF Export to Excel By clicking Incident row you will be taken to the…" at bounding box center [677, 318] width 1008 height 418
click at [912, 295] on td "We have Contruction going on at 13000 [PERSON_NAME] please let them in and out …" at bounding box center [570, 288] width 1247 height 15
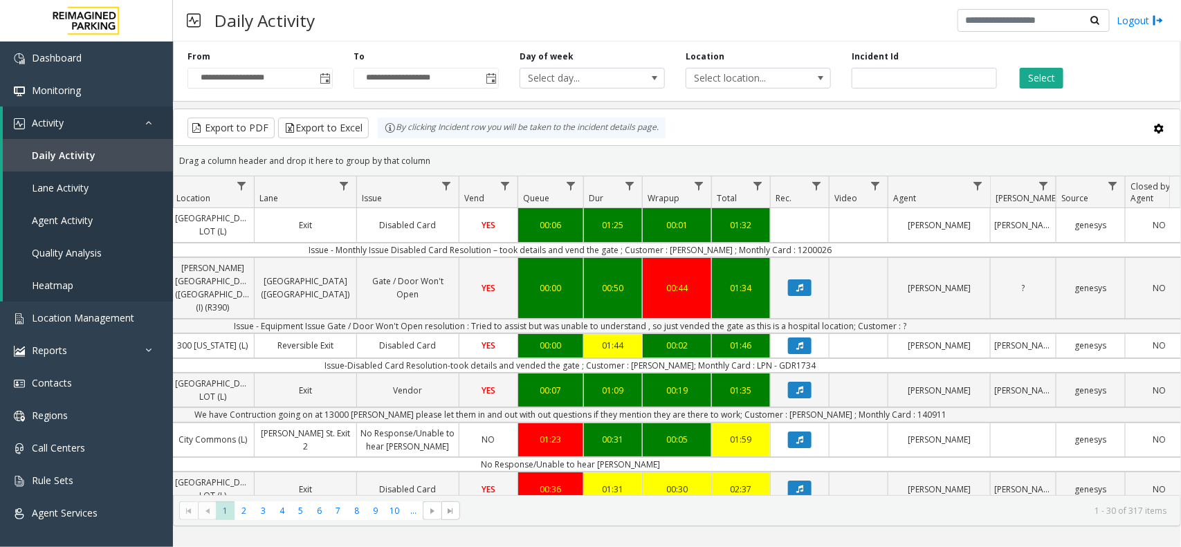
click at [896, 330] on td "Issue - Equipment Issue Gate / Door Won't Open resolution : Tried to assist but…" at bounding box center [570, 326] width 1247 height 15
click at [896, 327] on td "Issue - Equipment Issue Gate / Door Won't Open resolution : Tried to assist but…" at bounding box center [570, 326] width 1247 height 15
click at [848, 320] on td "Issue - Equipment Issue Gate / Door Won't Open resolution : Tried to assist but…" at bounding box center [570, 326] width 1247 height 15
click at [447, 329] on td "Issue - Equipment Issue Gate / Door Won't Open resolution : Tried to assist but…" at bounding box center [570, 326] width 1247 height 15
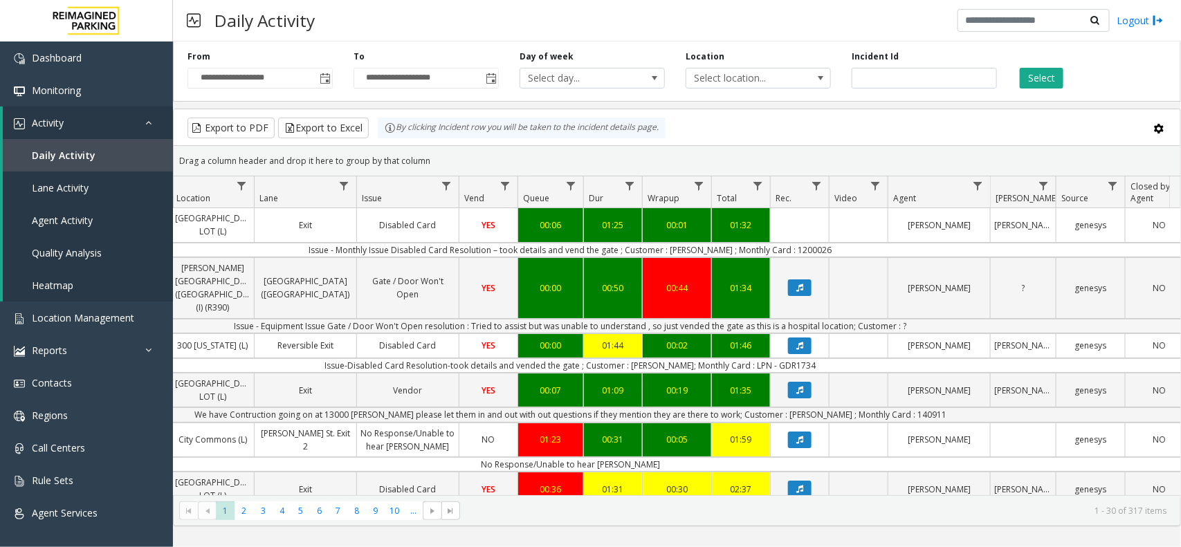
click at [835, 325] on td "Issue - Equipment Issue Gate / Door Won't Open resolution : Tried to assist but…" at bounding box center [570, 326] width 1247 height 15
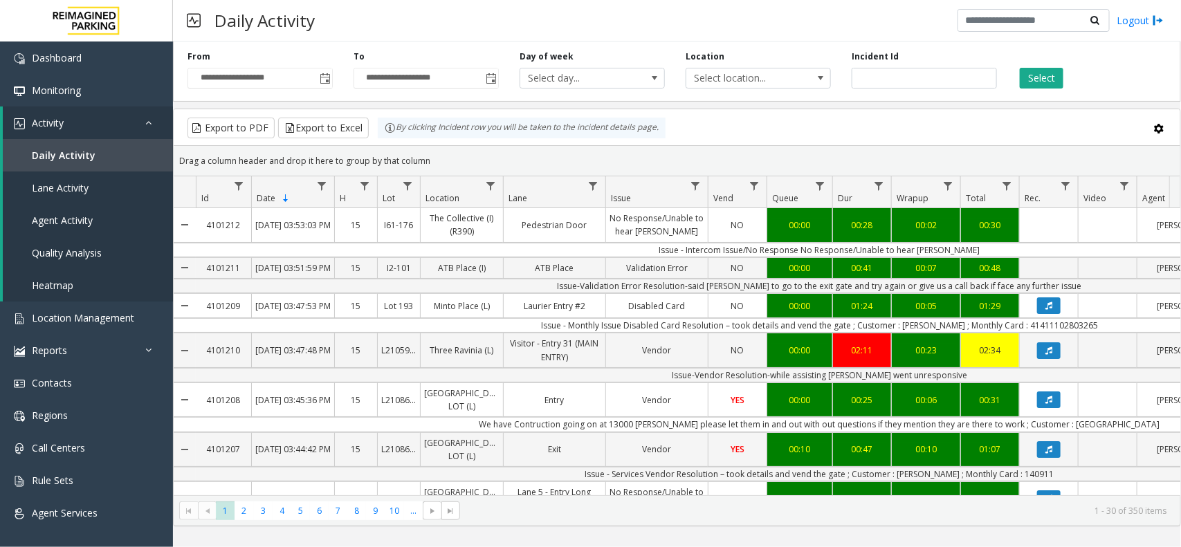
scroll to position [0, 249]
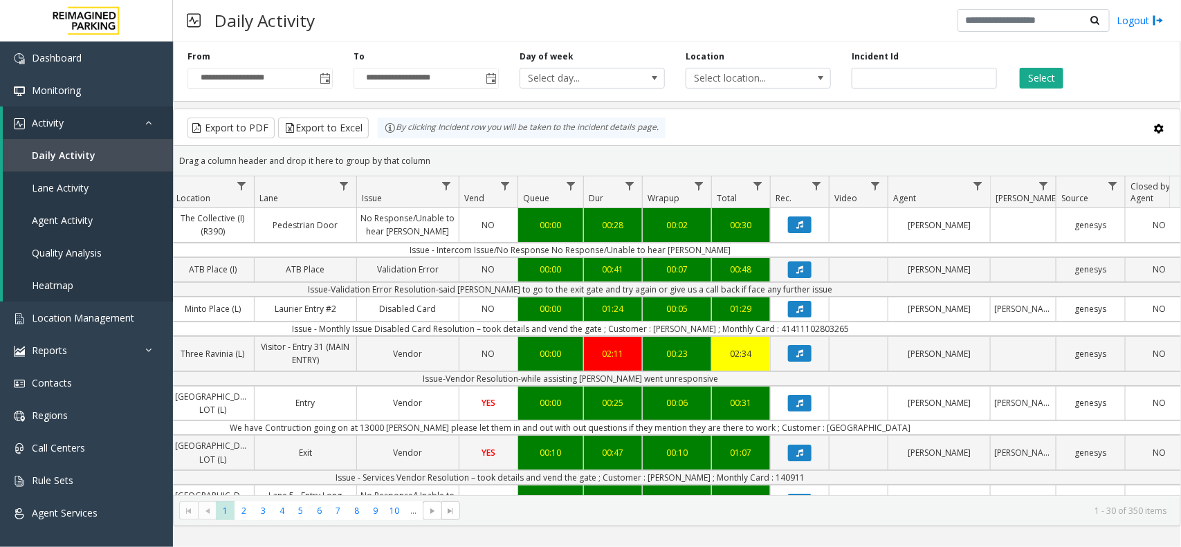
drag, startPoint x: 1180, startPoint y: 236, endPoint x: 1179, endPoint y: 254, distance: 18.0
click at [1179, 254] on kendo-grid "Export to PDF Export to Excel By clicking Incident row you will be taken to the…" at bounding box center [677, 318] width 1008 height 418
click at [861, 293] on td "Issue-Validation Error Resolution-said [PERSON_NAME] to go to the exit gate and…" at bounding box center [570, 289] width 1247 height 15
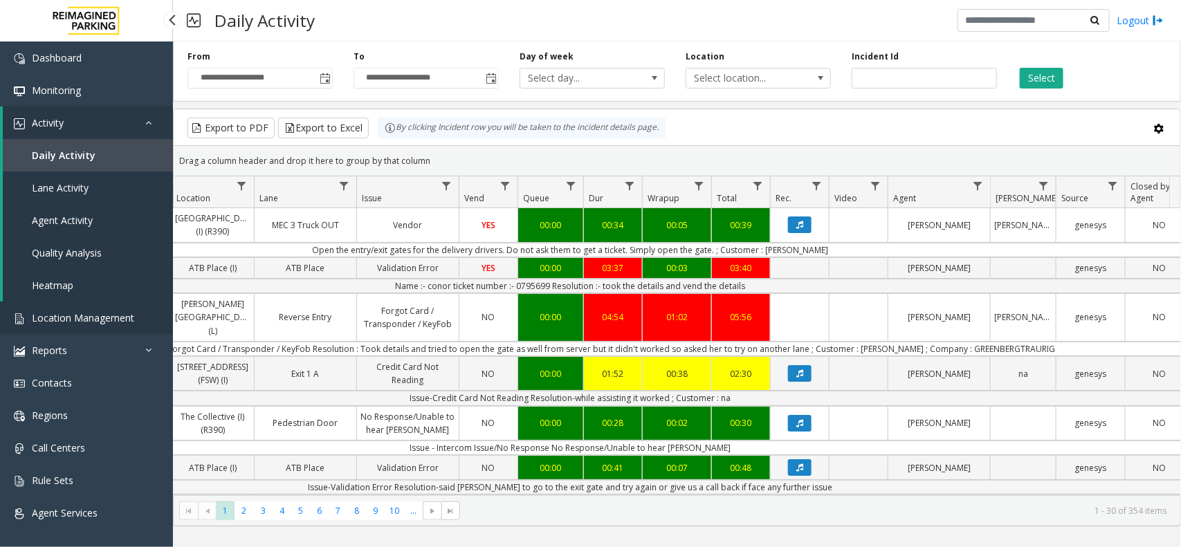
click at [67, 315] on span "Location Management" at bounding box center [83, 317] width 102 height 13
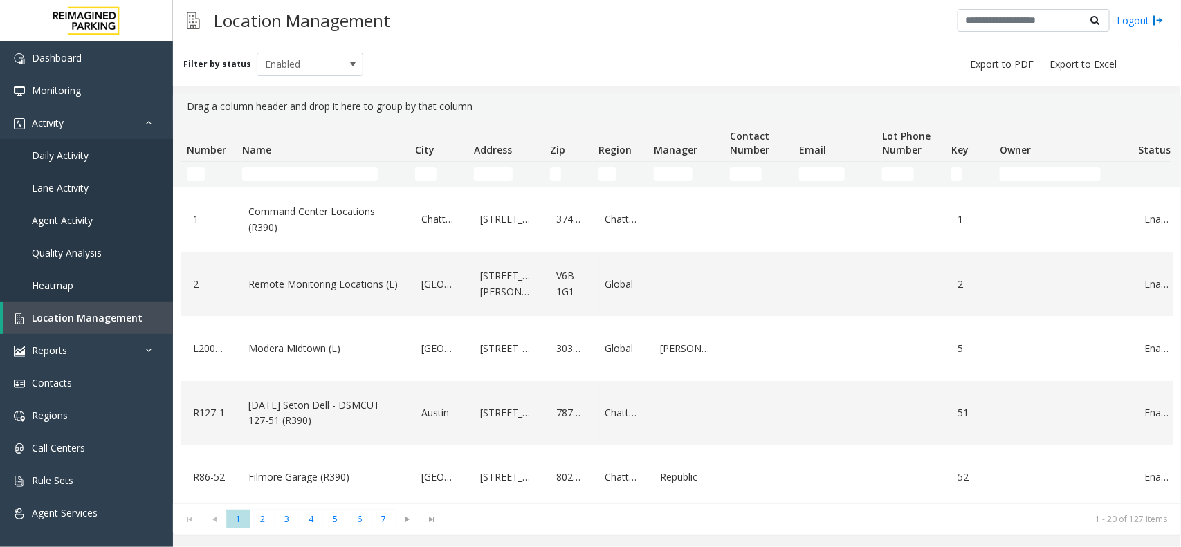
drag, startPoint x: 340, startPoint y: 187, endPoint x: 343, endPoint y: 176, distance: 10.9
click at [343, 183] on div "Number Name City Address Zip Region Manager Contact Number Email Lot Phone Numb…" at bounding box center [677, 312] width 1008 height 384
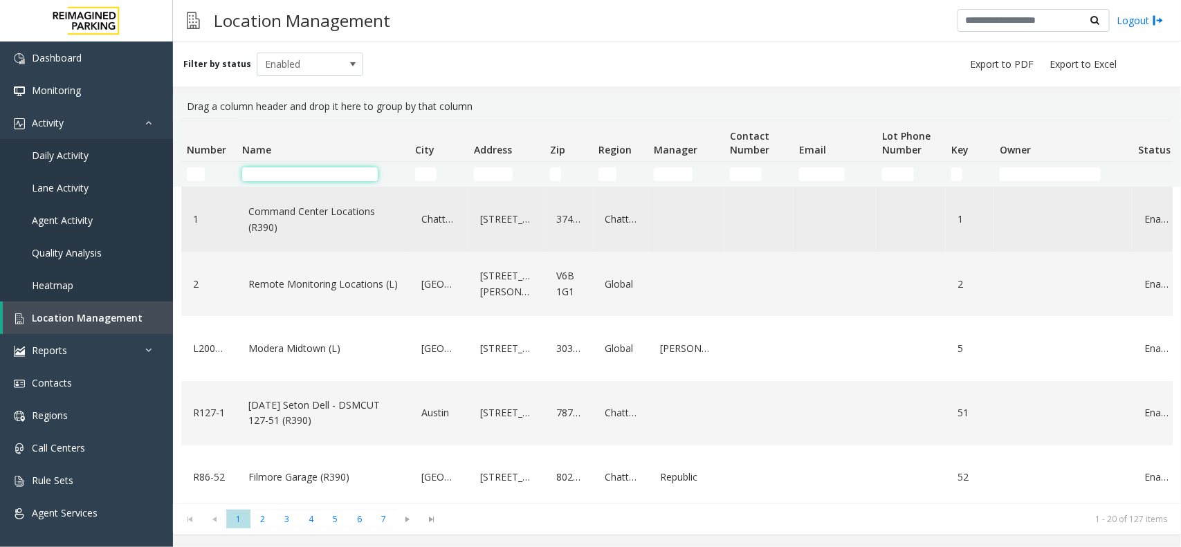
drag, startPoint x: 343, startPoint y: 174, endPoint x: 346, endPoint y: 192, distance: 18.2
click at [344, 185] on td "Name Filter" at bounding box center [323, 174] width 173 height 25
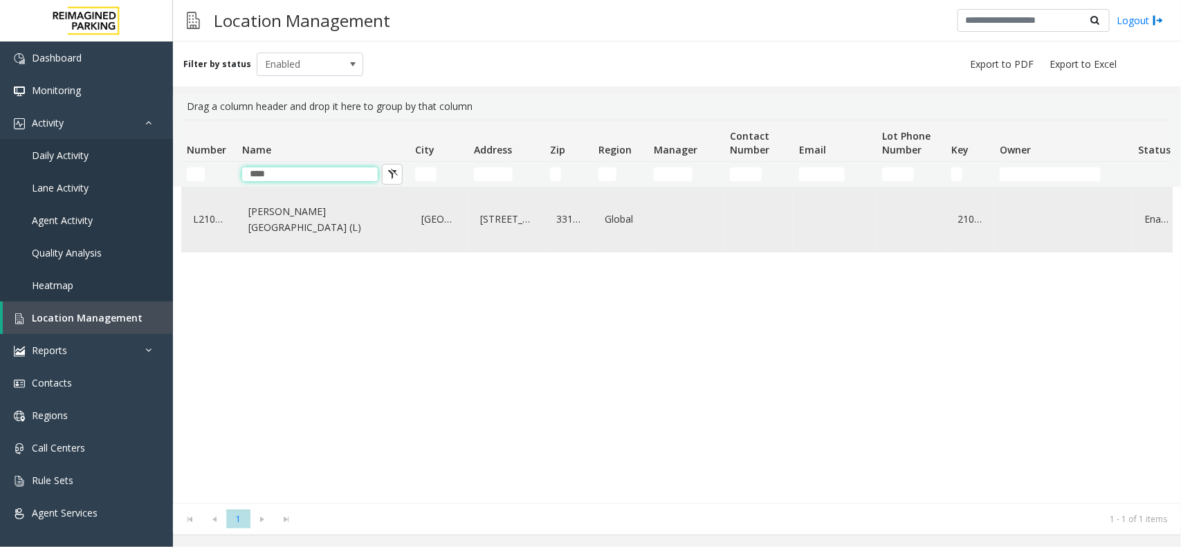
type input "****"
click at [322, 235] on link "[PERSON_NAME][GEOGRAPHIC_DATA] (L)" at bounding box center [323, 220] width 156 height 38
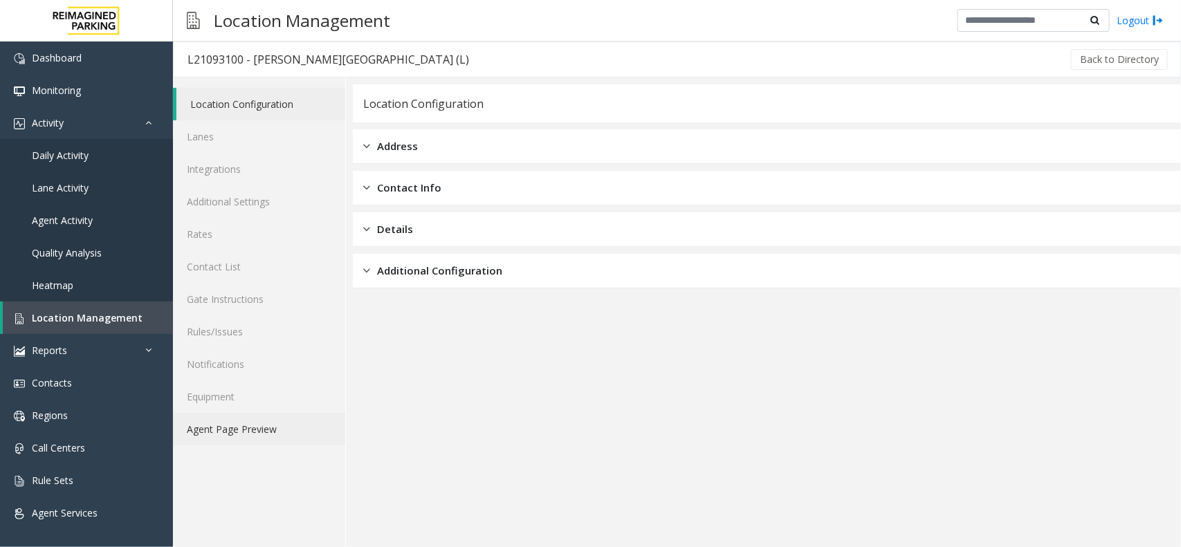
click at [250, 429] on link "Agent Page Preview" at bounding box center [259, 429] width 172 height 33
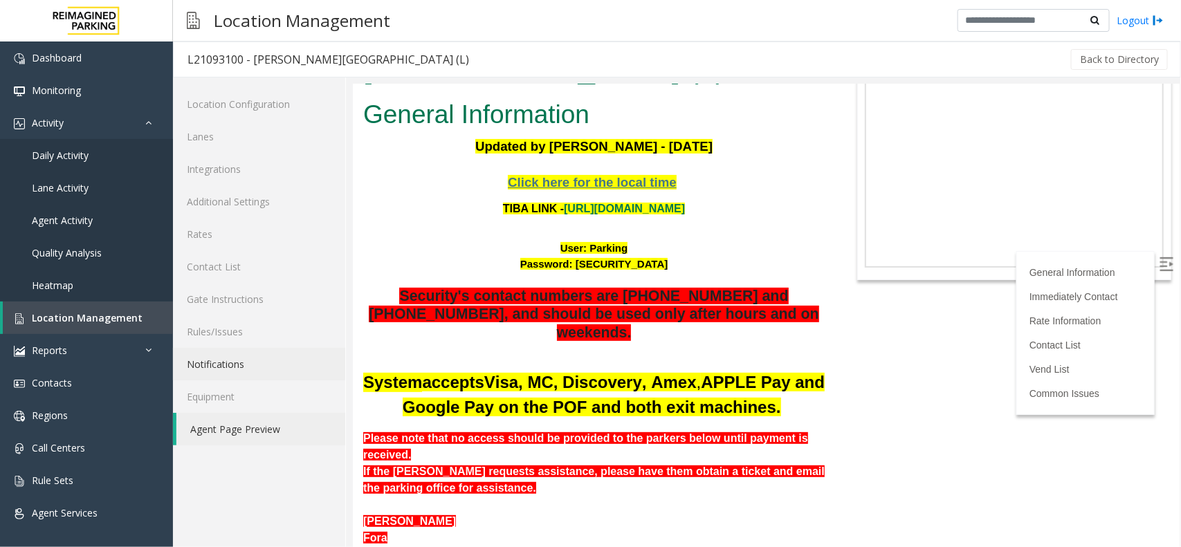
scroll to position [86, 0]
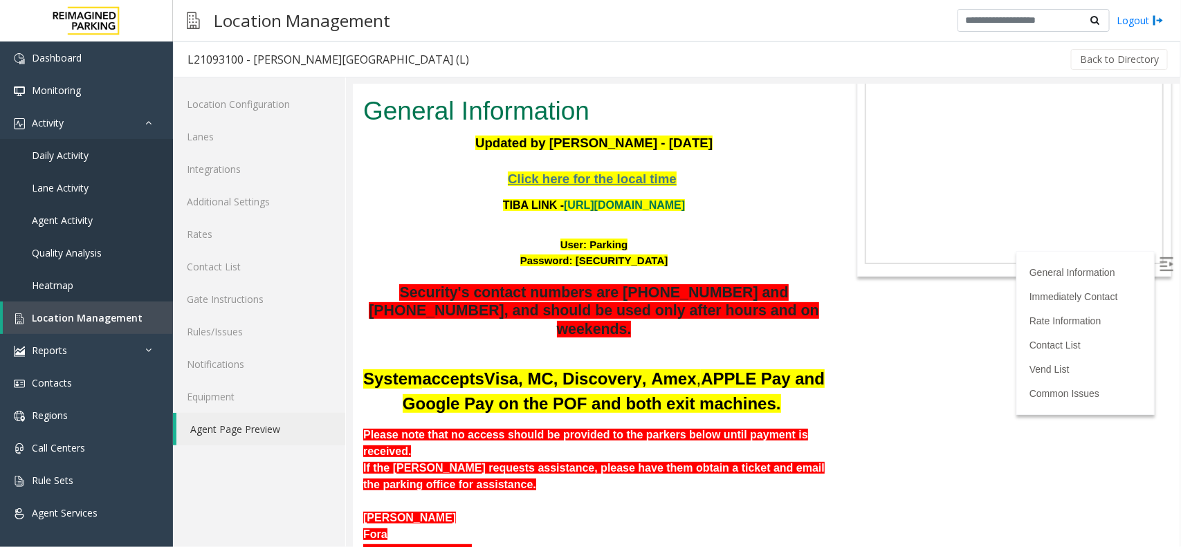
click at [568, 526] on div "Fora" at bounding box center [592, 534] width 461 height 17
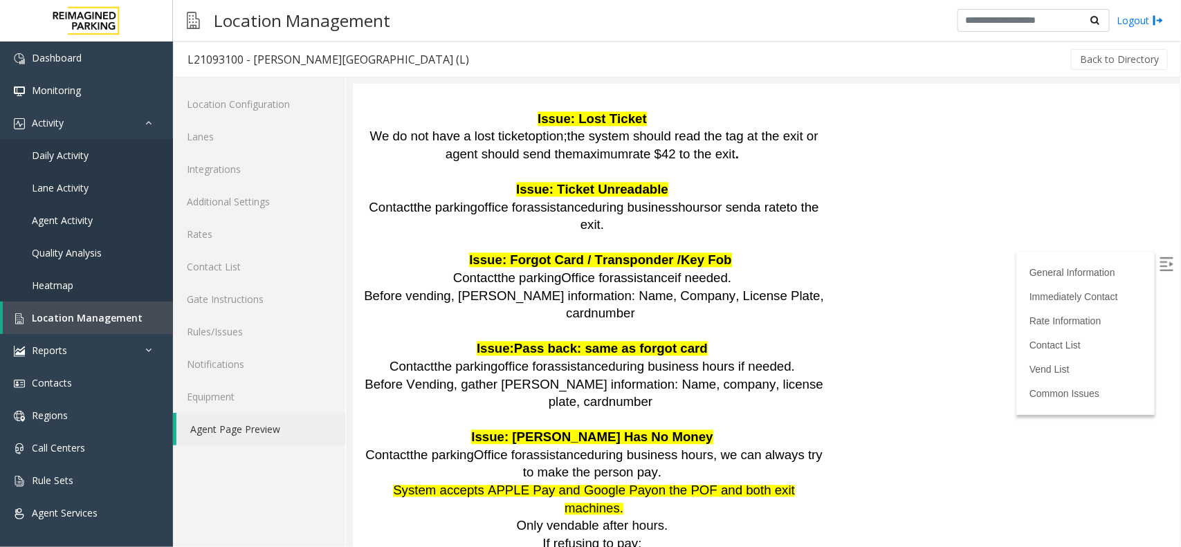
scroll to position [1383, 0]
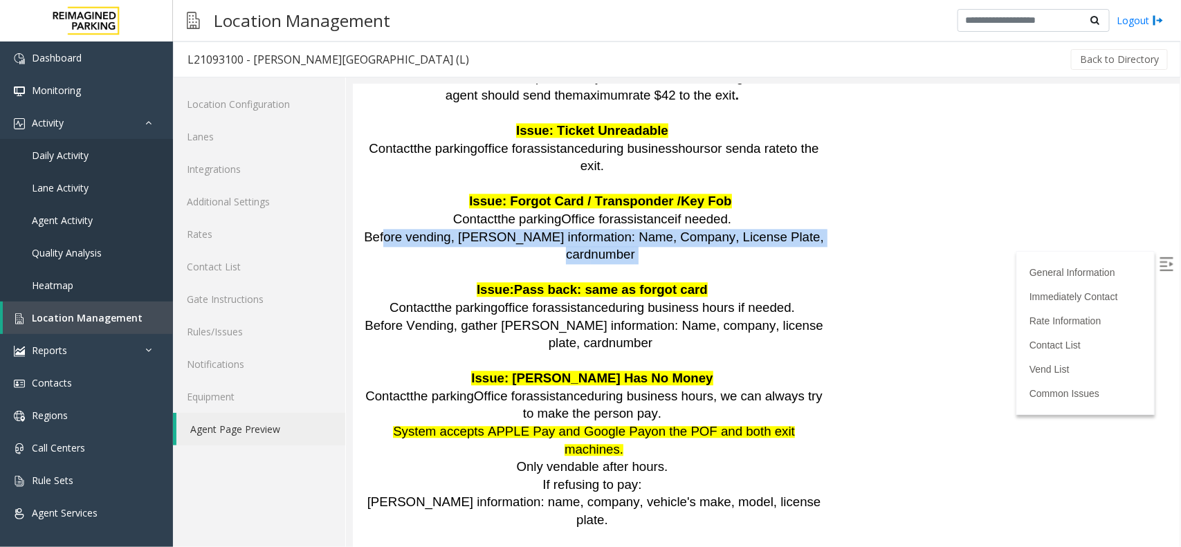
drag, startPoint x: 684, startPoint y: 199, endPoint x: 394, endPoint y: 182, distance: 291.0
click at [394, 228] on p "Before vending, Gather Parker's information: Name, Company, License Plate, card…" at bounding box center [601, 245] width 445 height 35
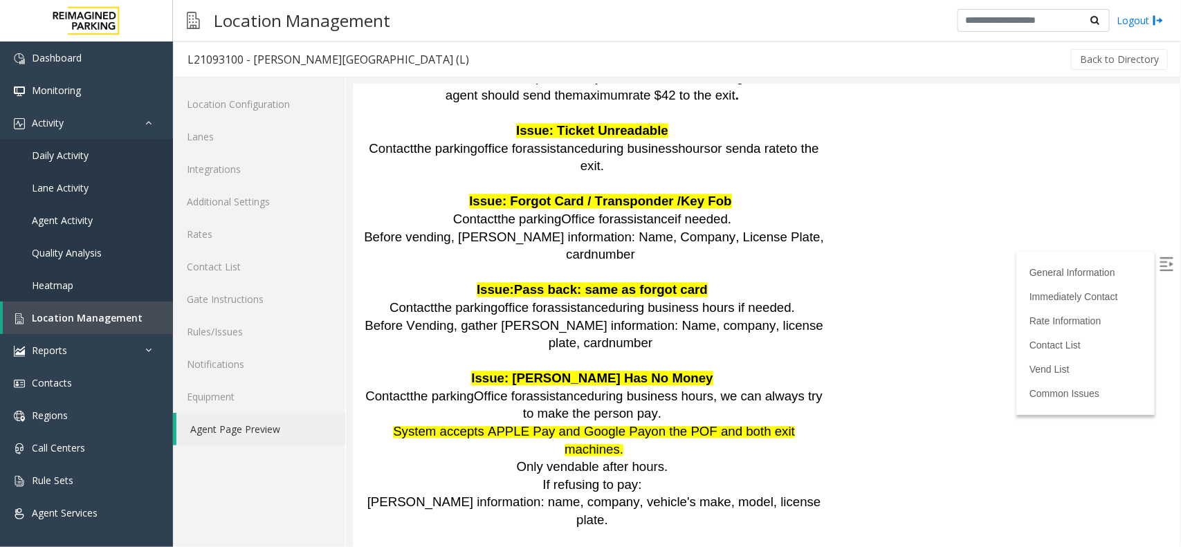
click at [459, 264] on p "Issue: Pass back : same as forgot card" at bounding box center [592, 281] width 461 height 35
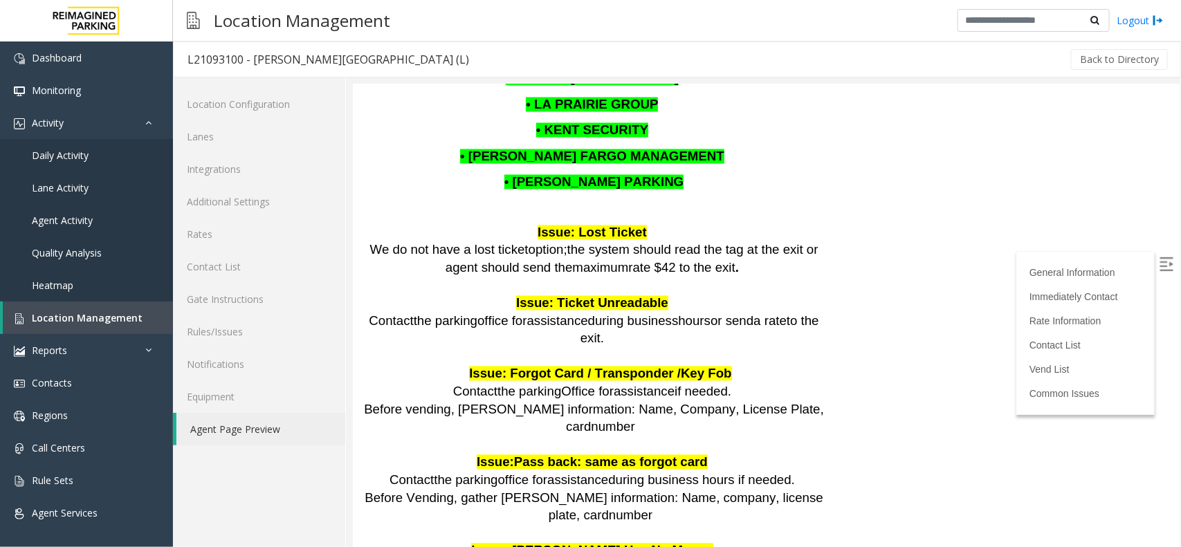
scroll to position [1297, 0]
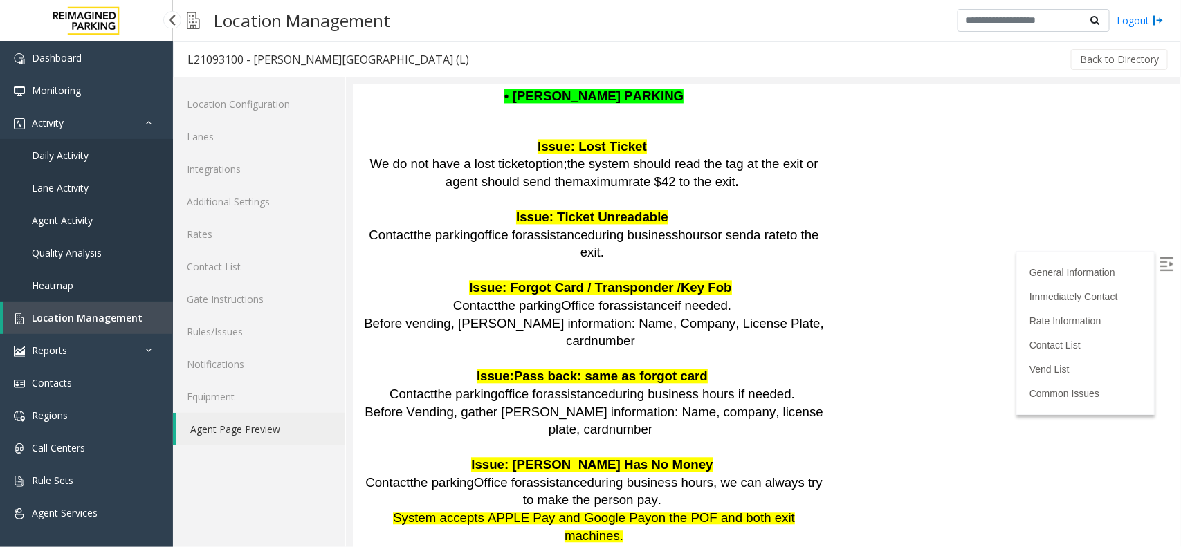
click at [94, 309] on link "Location Management" at bounding box center [88, 318] width 170 height 33
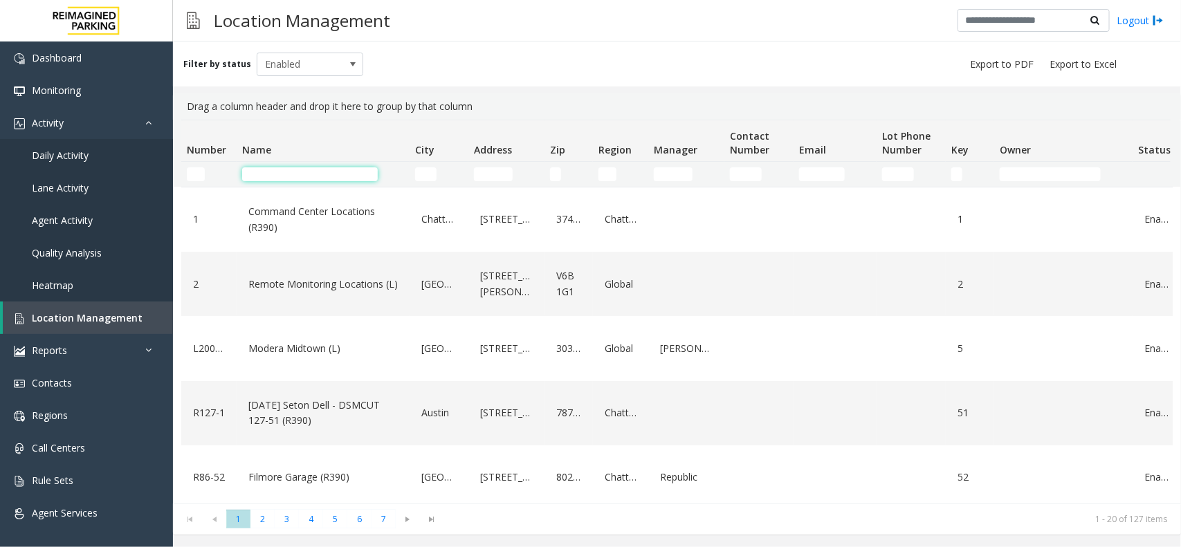
click at [275, 168] on input "Name Filter" at bounding box center [310, 174] width 136 height 14
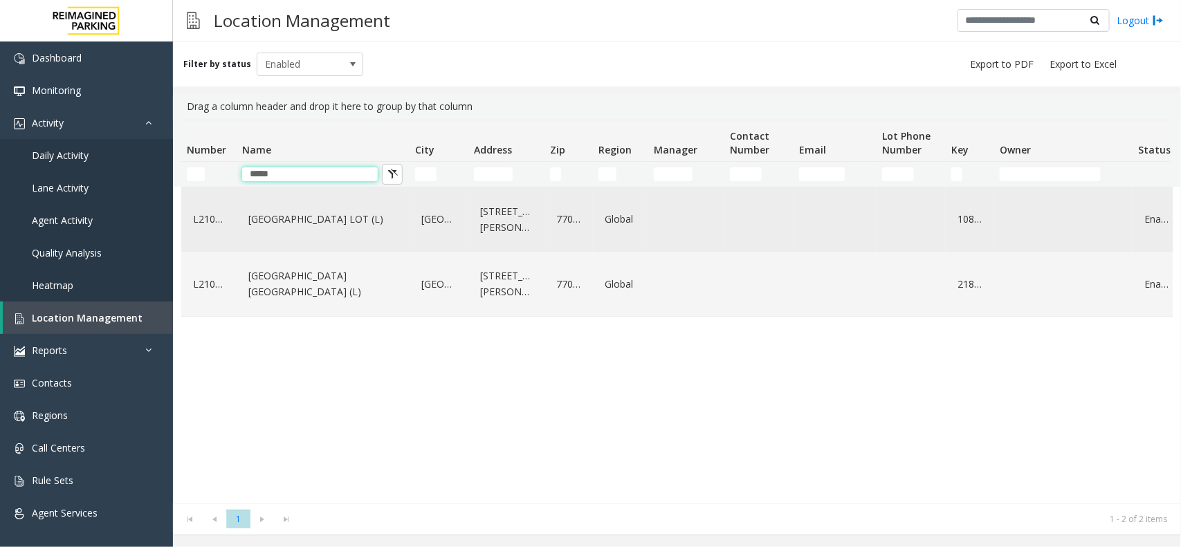
type input "*****"
click at [426, 228] on link "[GEOGRAPHIC_DATA]" at bounding box center [439, 219] width 42 height 22
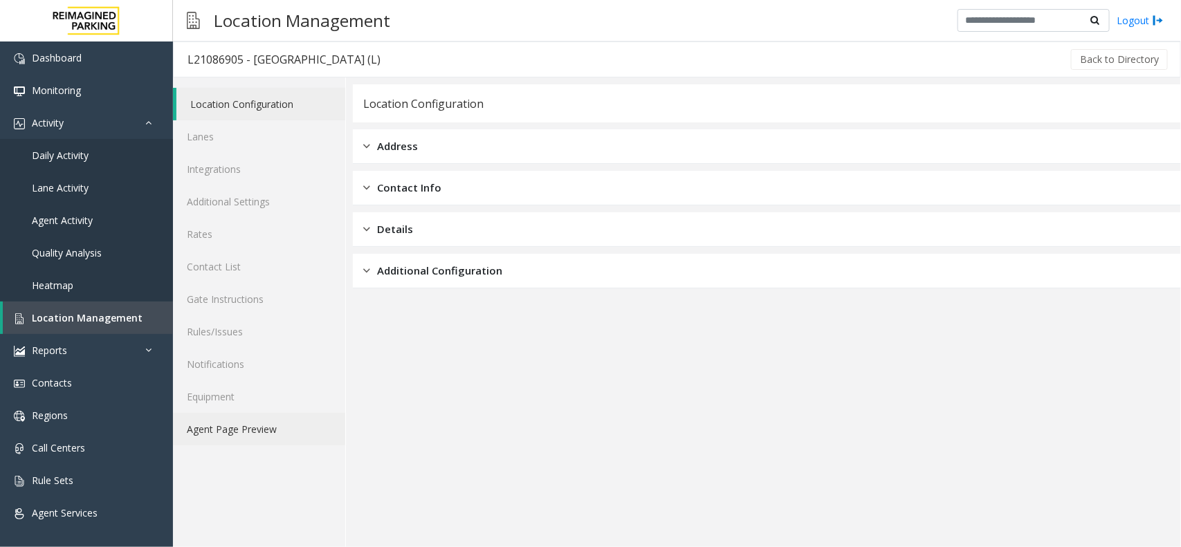
click at [275, 439] on link "Agent Page Preview" at bounding box center [259, 429] width 172 height 33
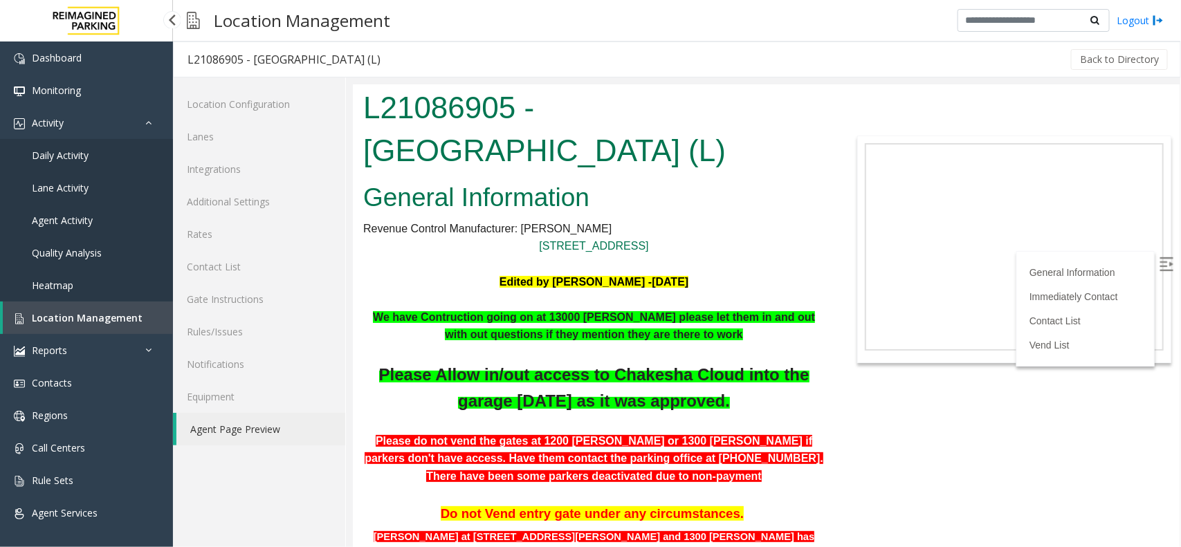
click at [161, 306] on link "Location Management" at bounding box center [88, 318] width 170 height 33
